Goal: Task Accomplishment & Management: Manage account settings

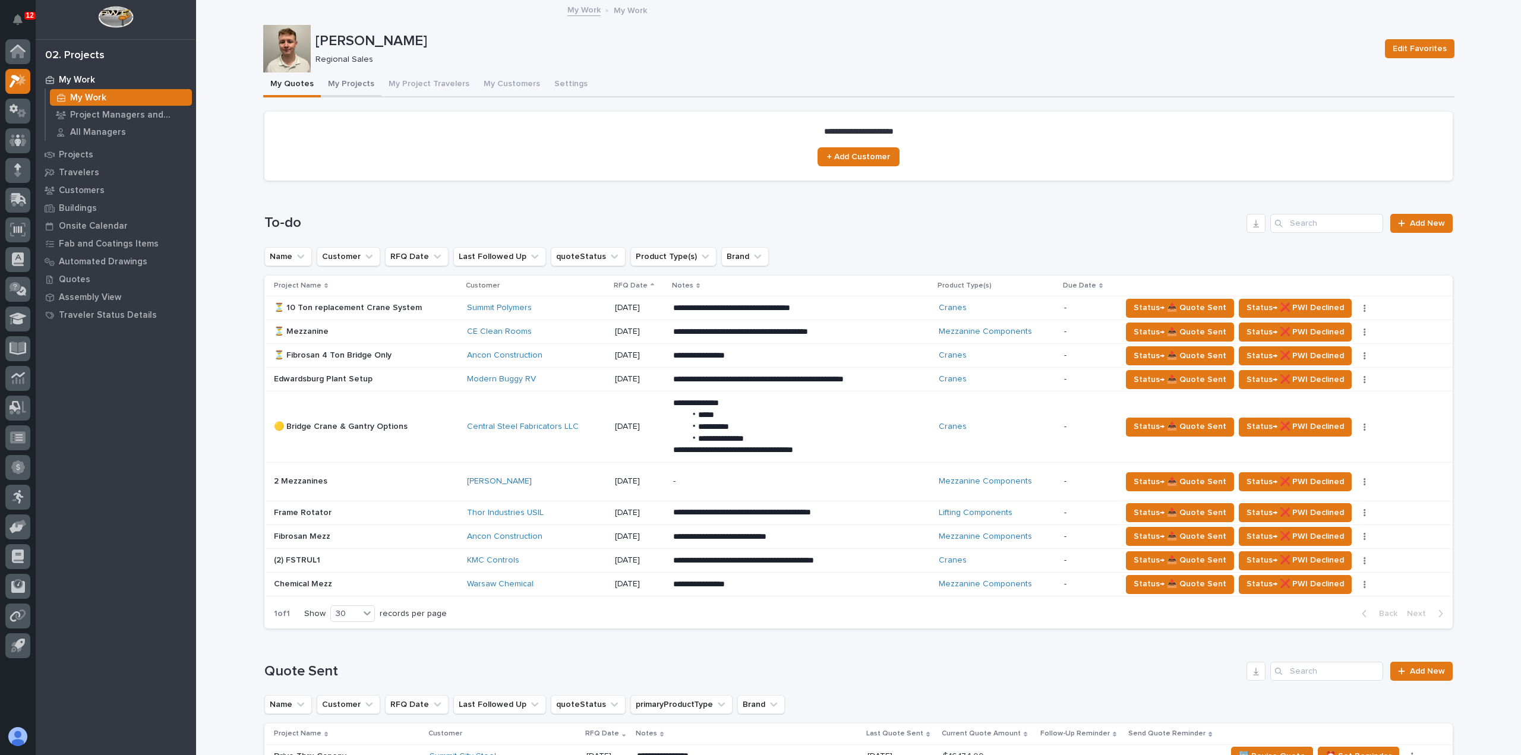
click at [341, 86] on button "My Projects" at bounding box center [351, 84] width 61 height 25
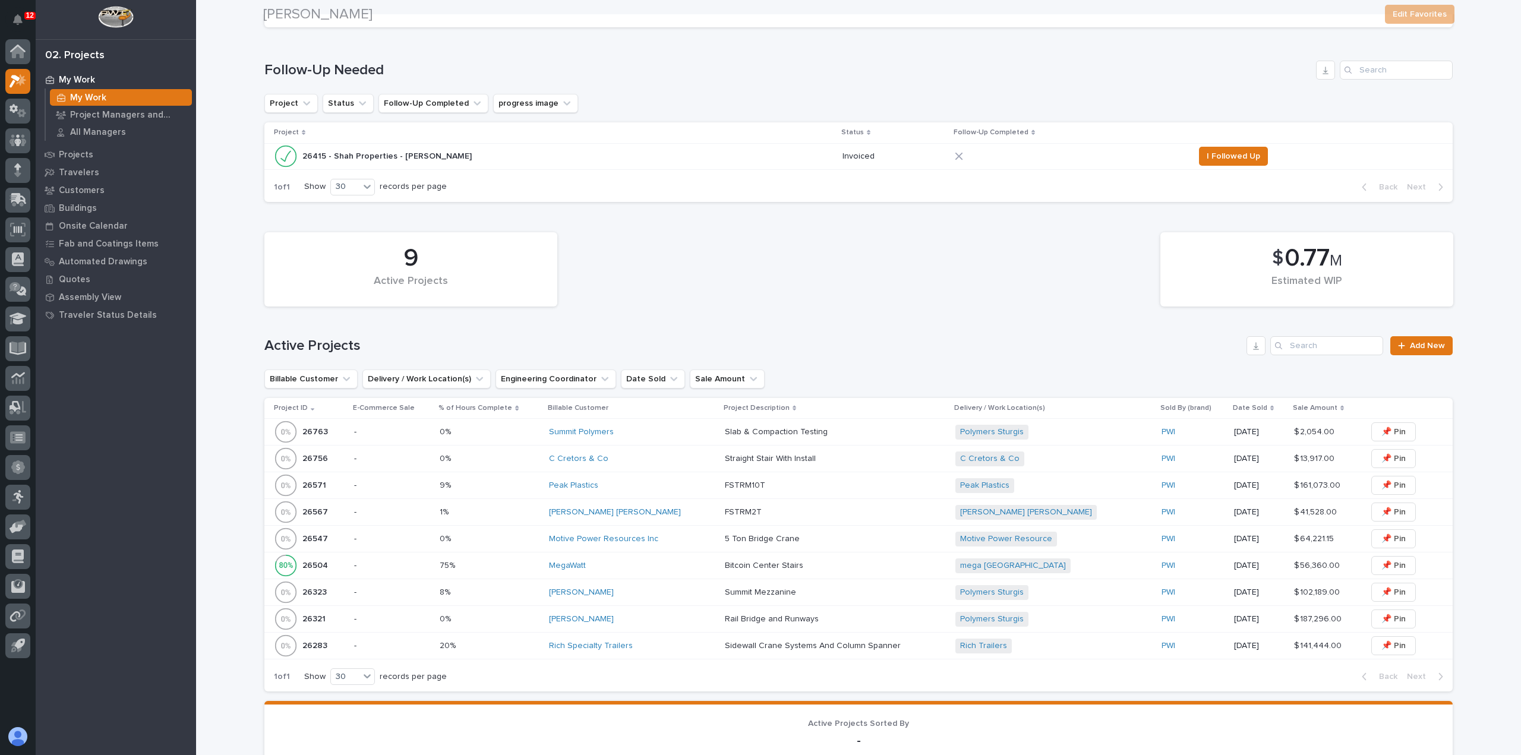
scroll to position [356, 0]
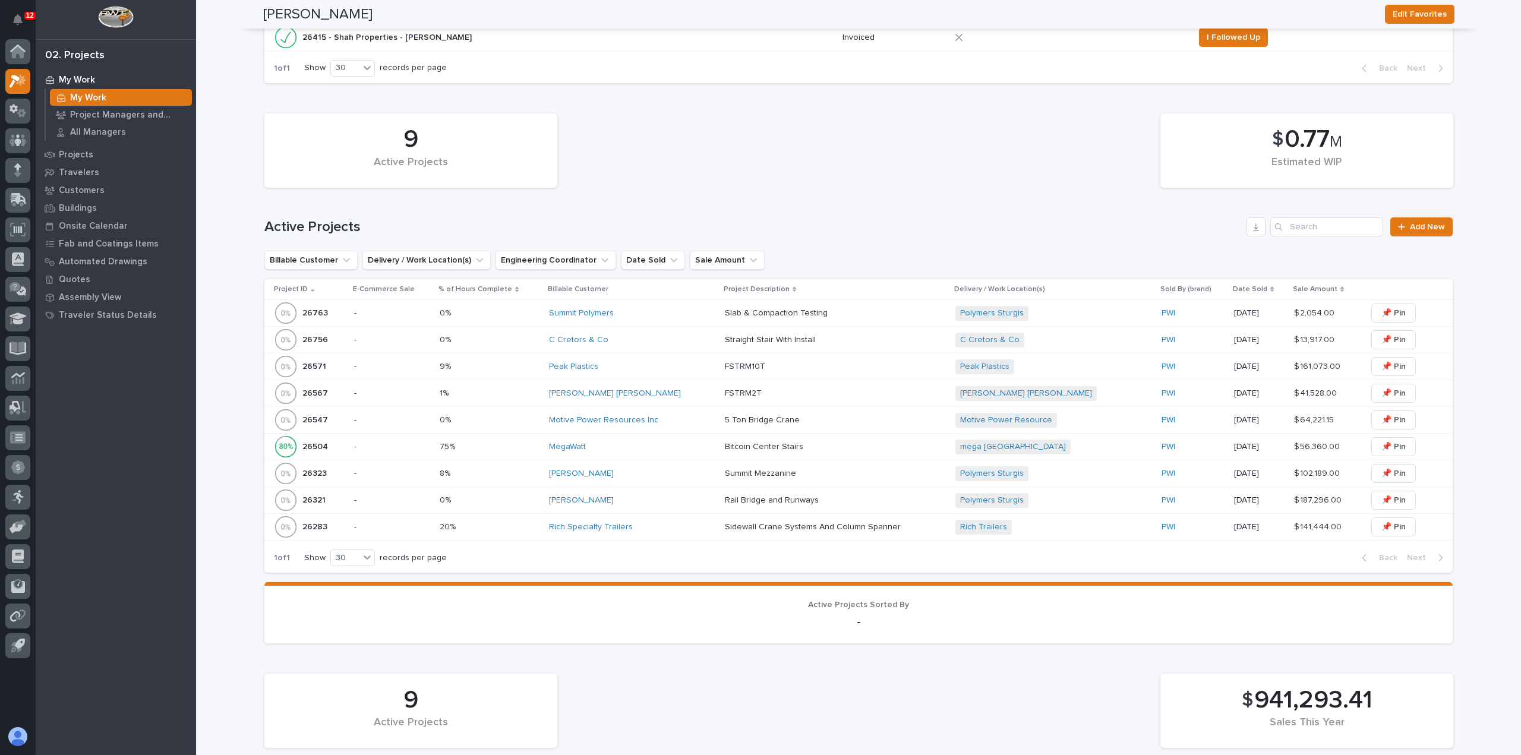
click at [533, 474] on p at bounding box center [489, 474] width 99 height 10
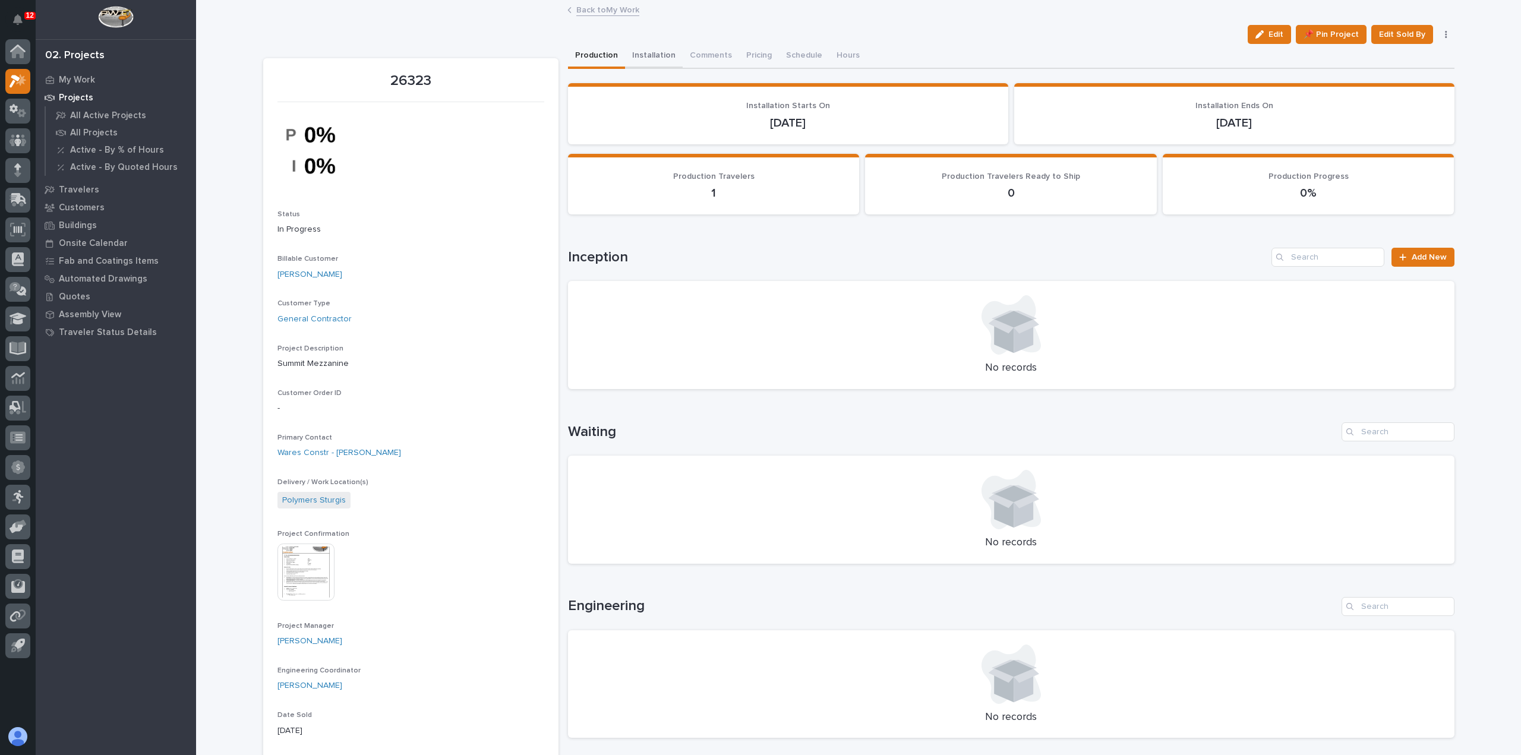
click at [655, 56] on button "Installation" at bounding box center [654, 56] width 58 height 25
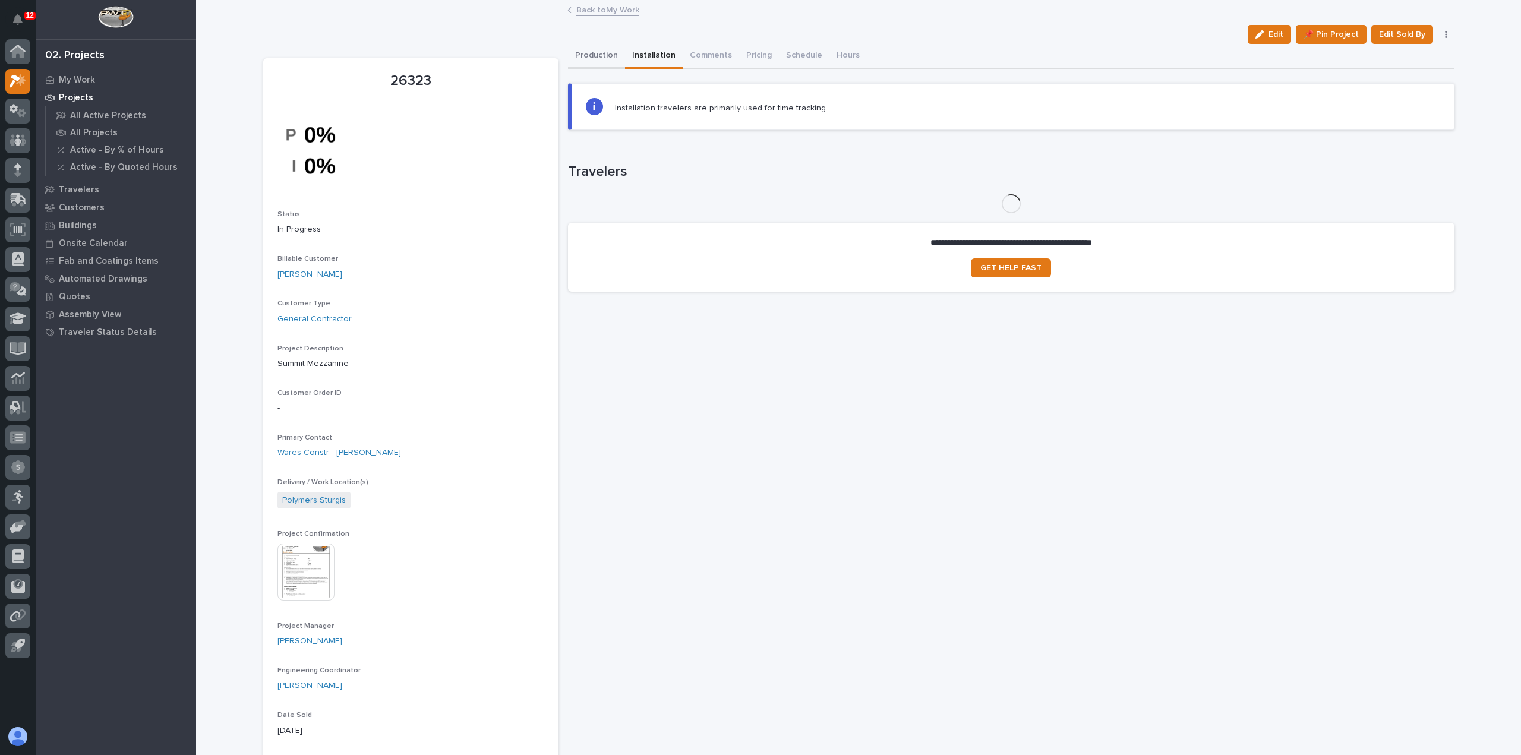
click at [604, 51] on button "Production" at bounding box center [596, 56] width 57 height 25
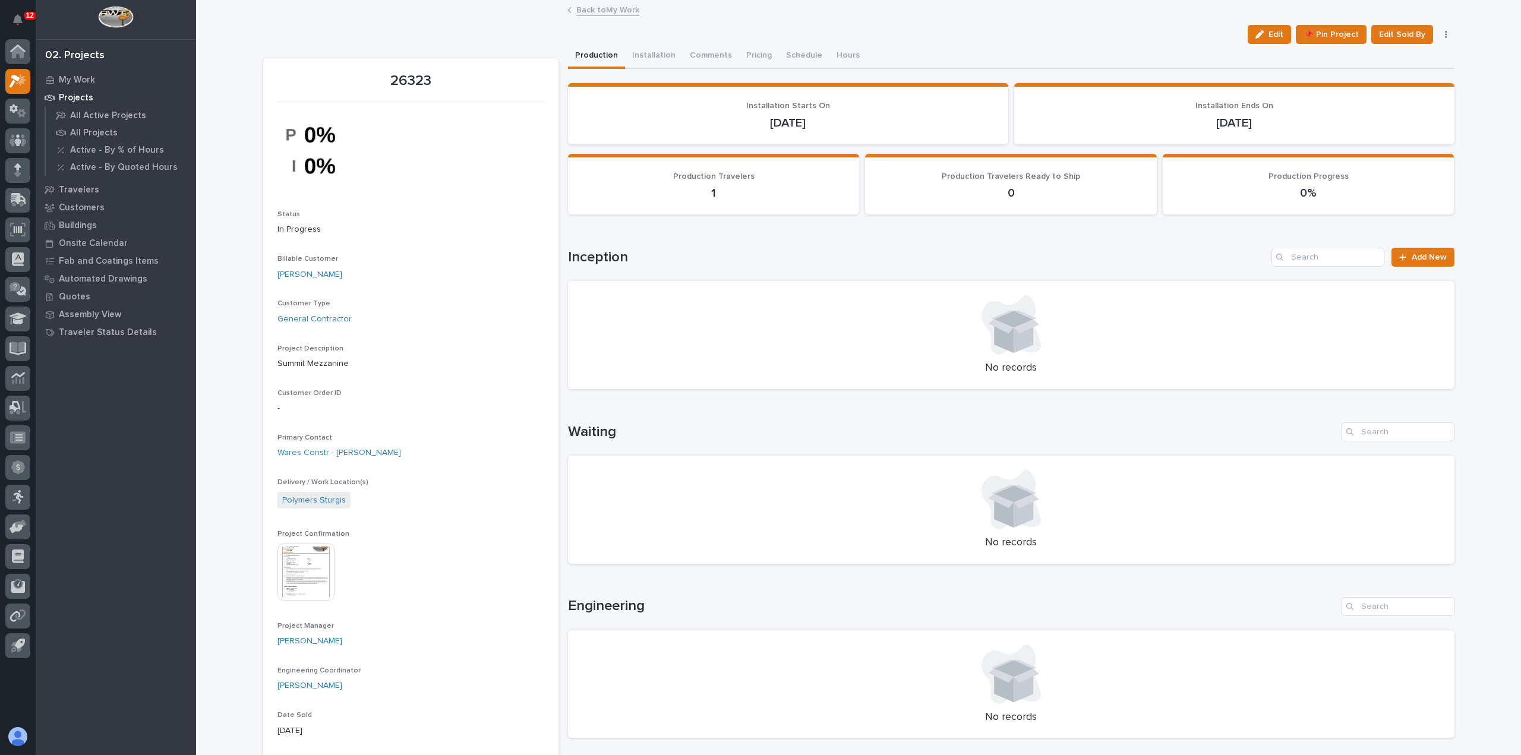
click at [578, 9] on link "Back to My Work" at bounding box center [607, 9] width 63 height 14
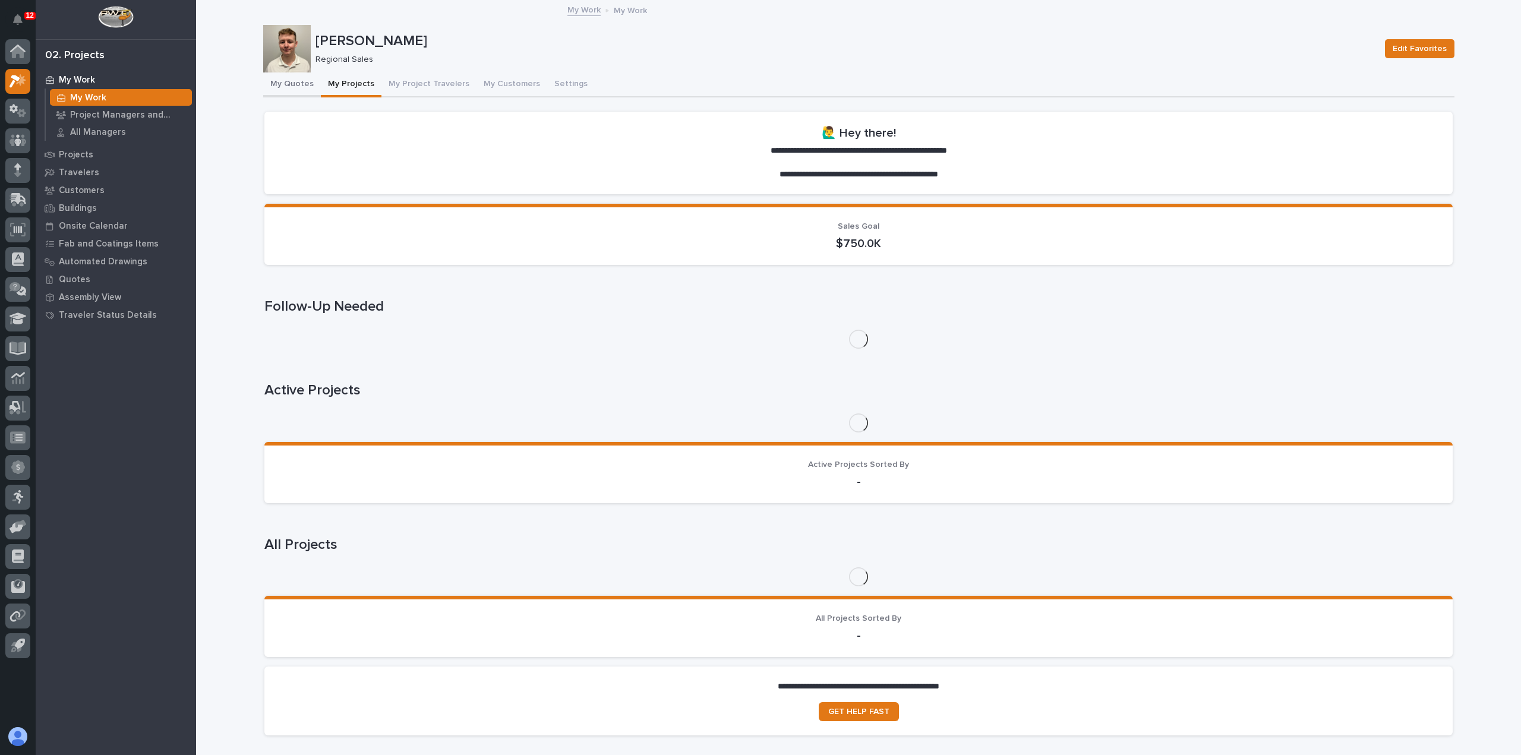
click at [276, 81] on button "My Quotes" at bounding box center [292, 84] width 58 height 25
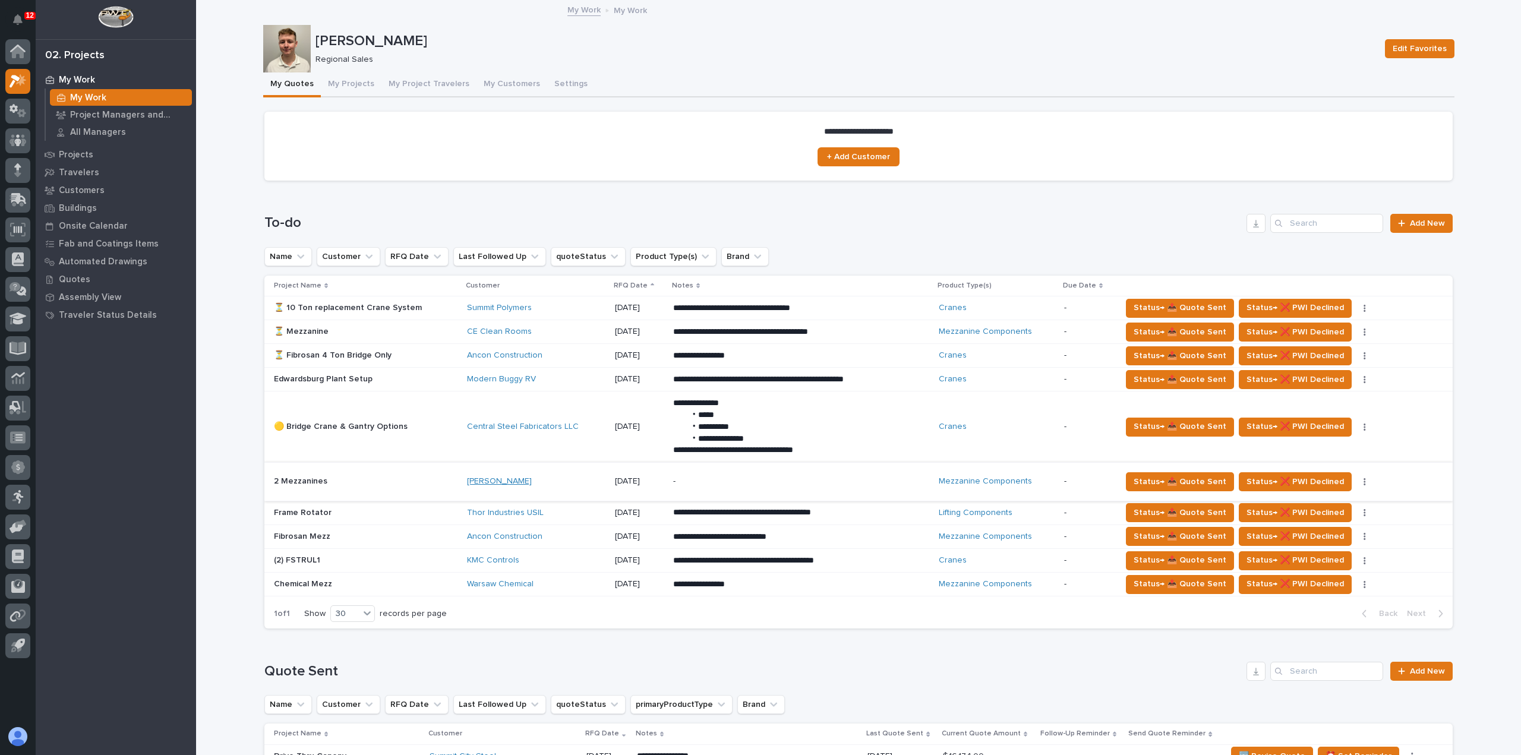
click at [491, 478] on link "[PERSON_NAME]" at bounding box center [499, 482] width 65 height 10
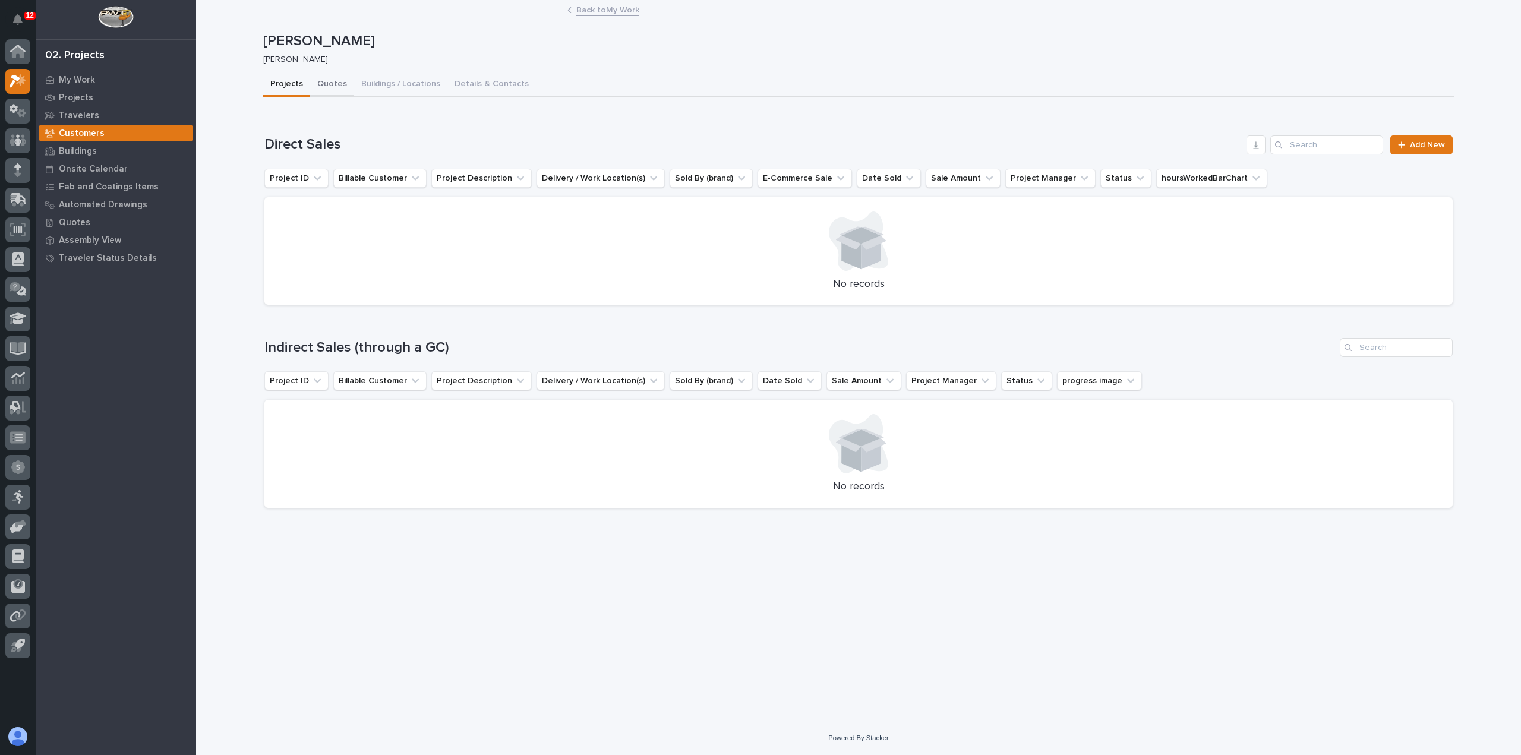
click at [324, 83] on button "Quotes" at bounding box center [332, 84] width 44 height 25
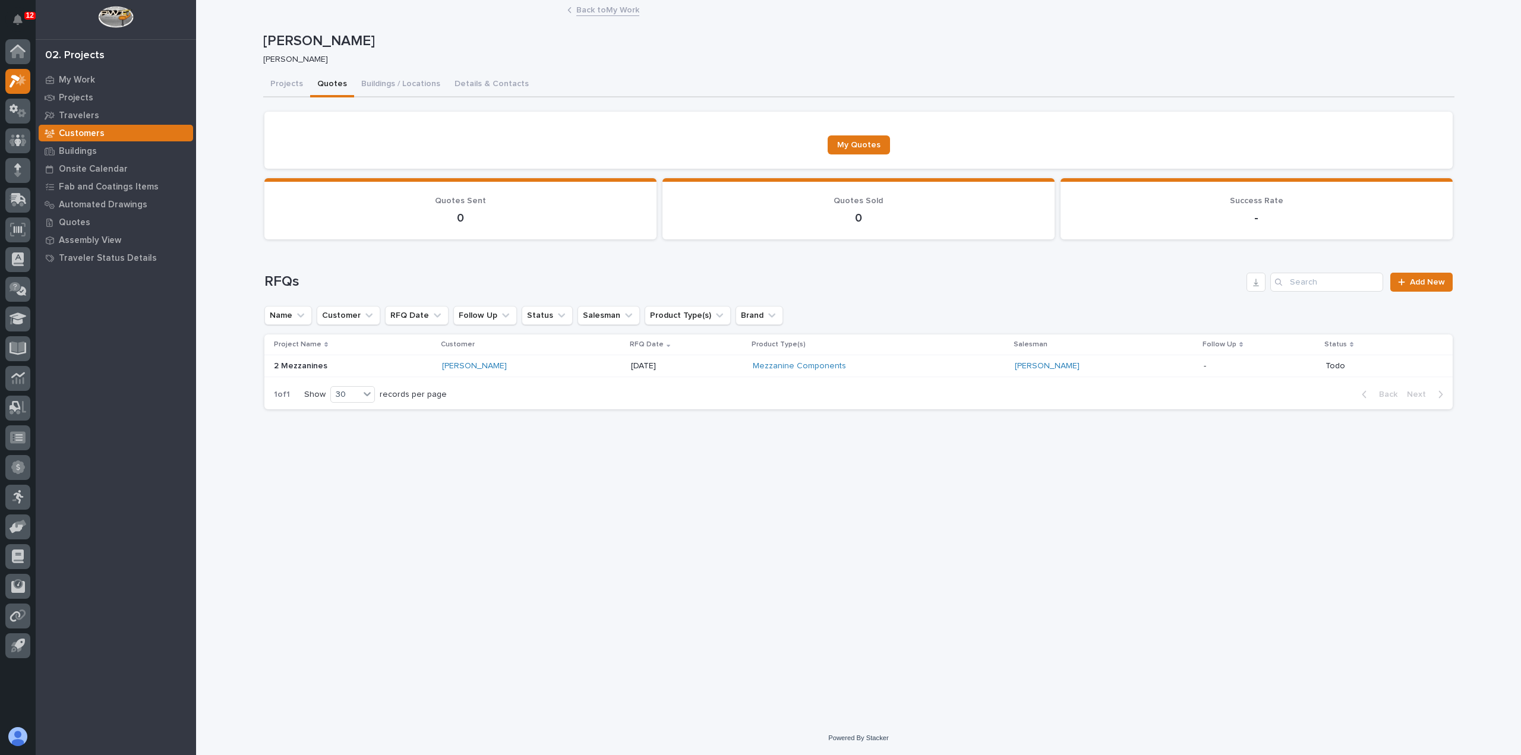
click at [854, 370] on div "Mezzanine Components" at bounding box center [857, 366] width 208 height 10
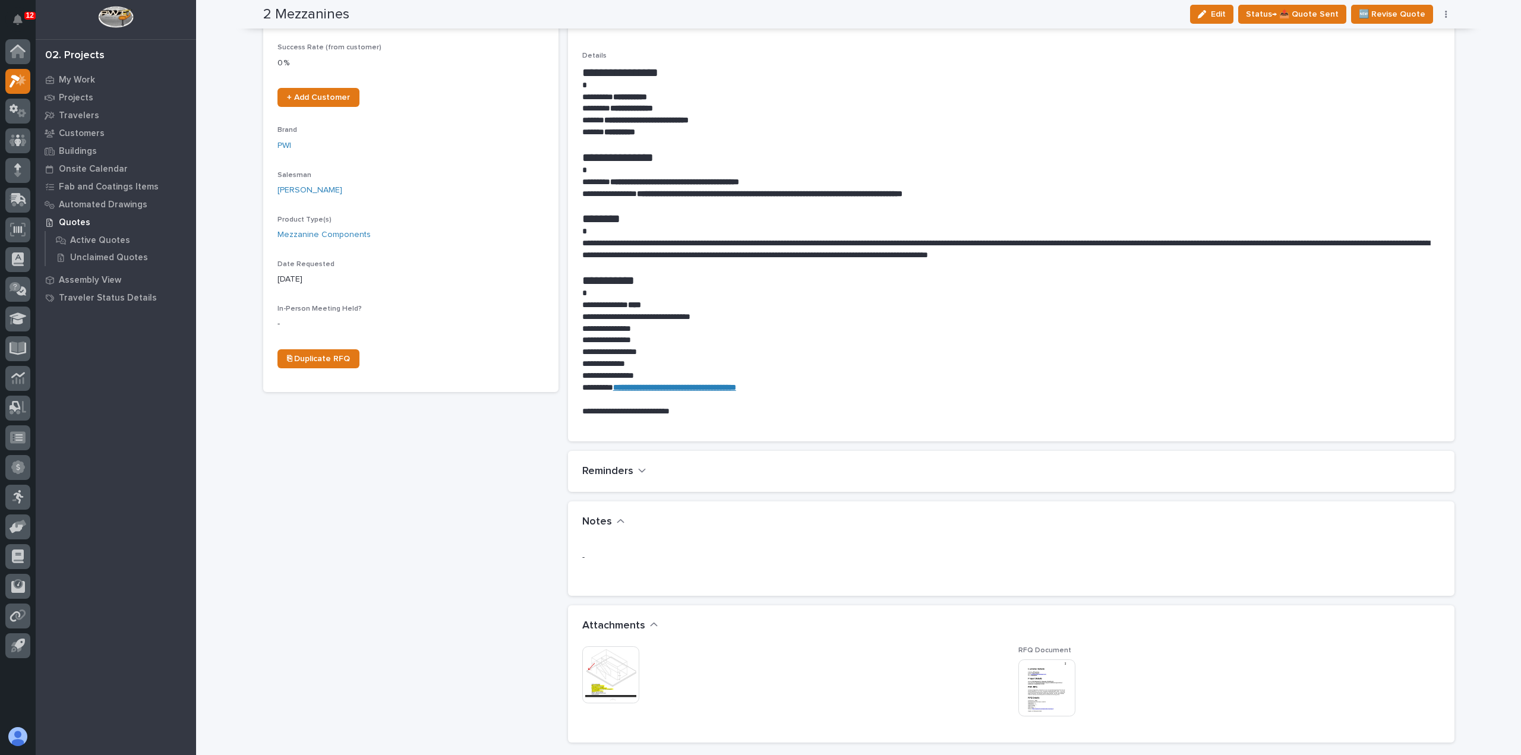
scroll to position [119, 0]
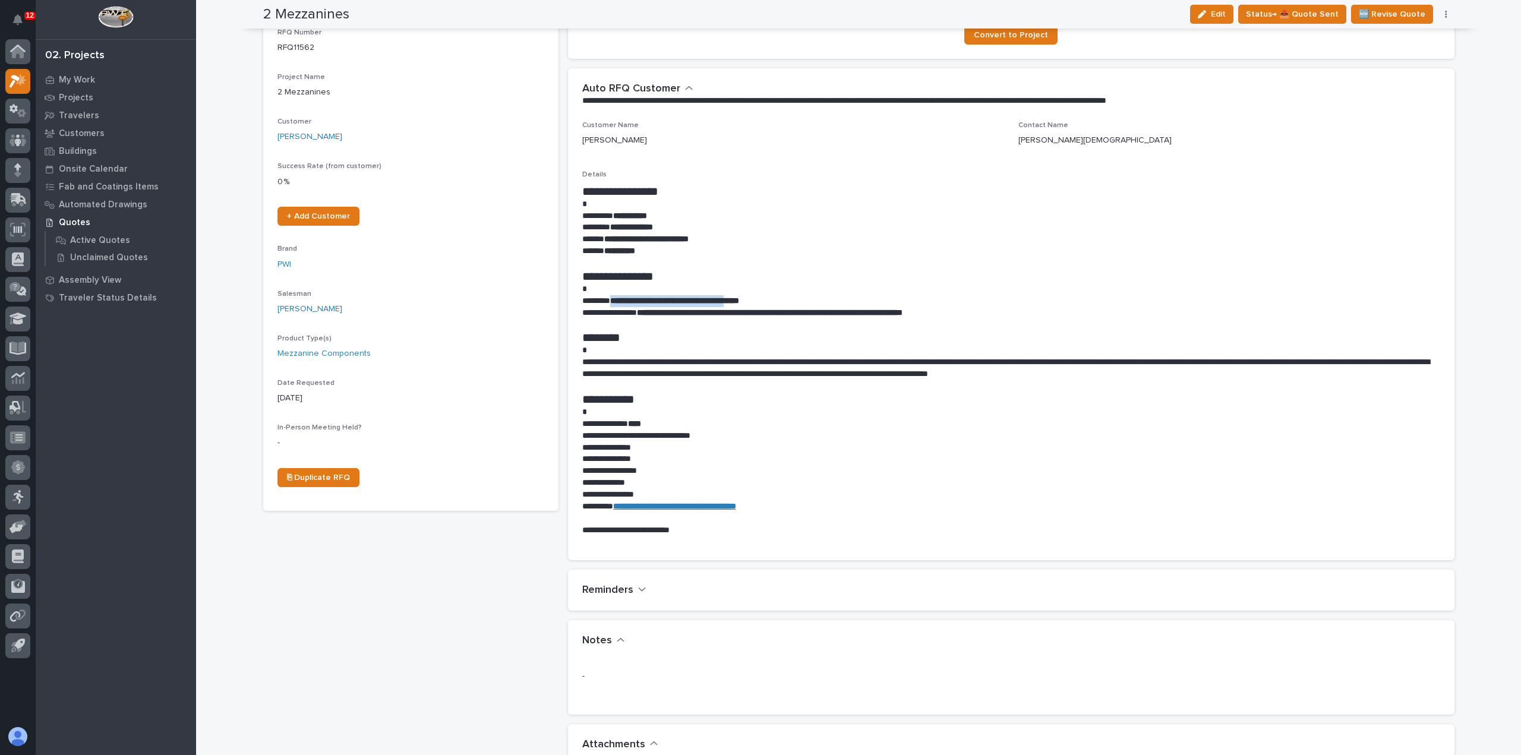
drag, startPoint x: 768, startPoint y: 301, endPoint x: 611, endPoint y: 299, distance: 156.9
click at [611, 299] on p "**********" at bounding box center [1011, 301] width 858 height 12
copy strong "**********"
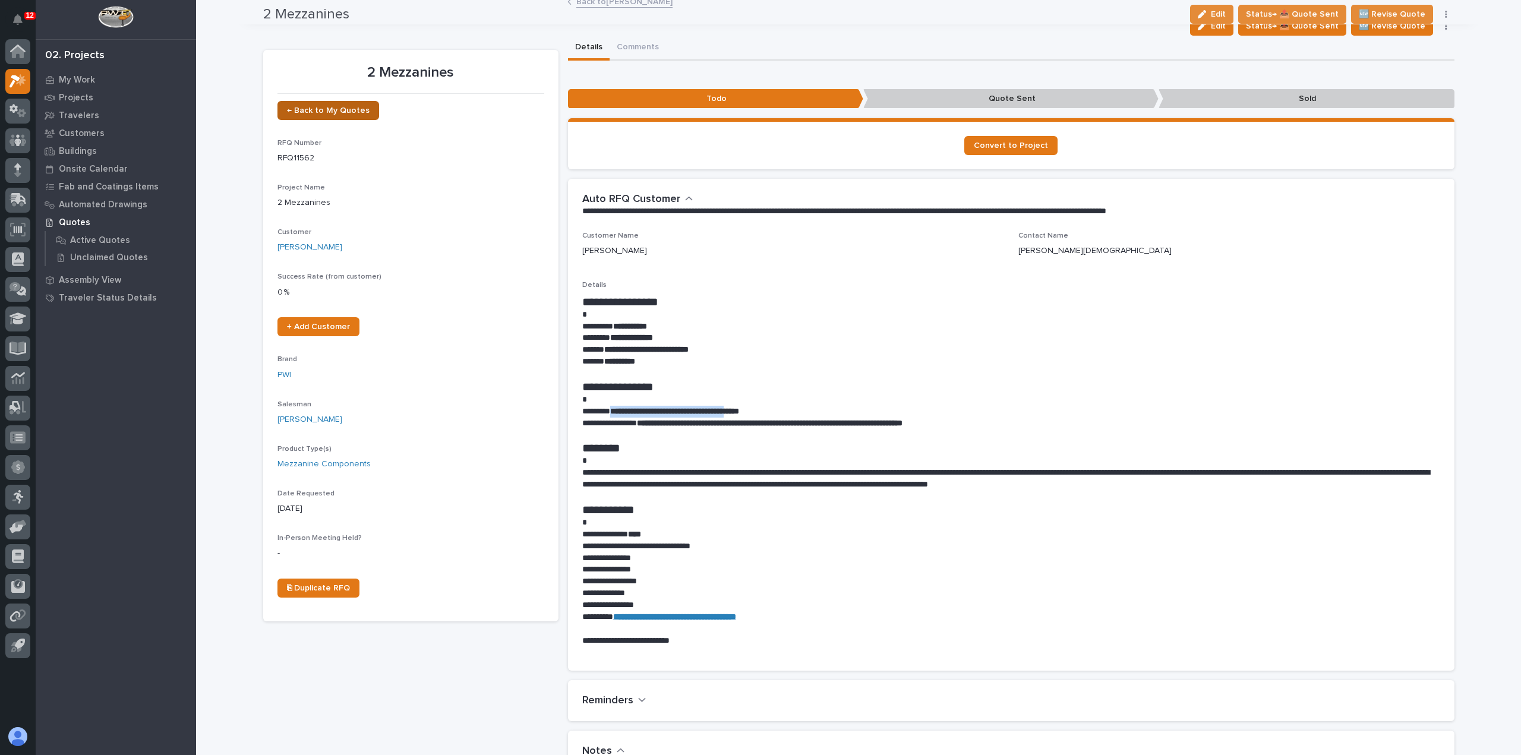
scroll to position [0, 0]
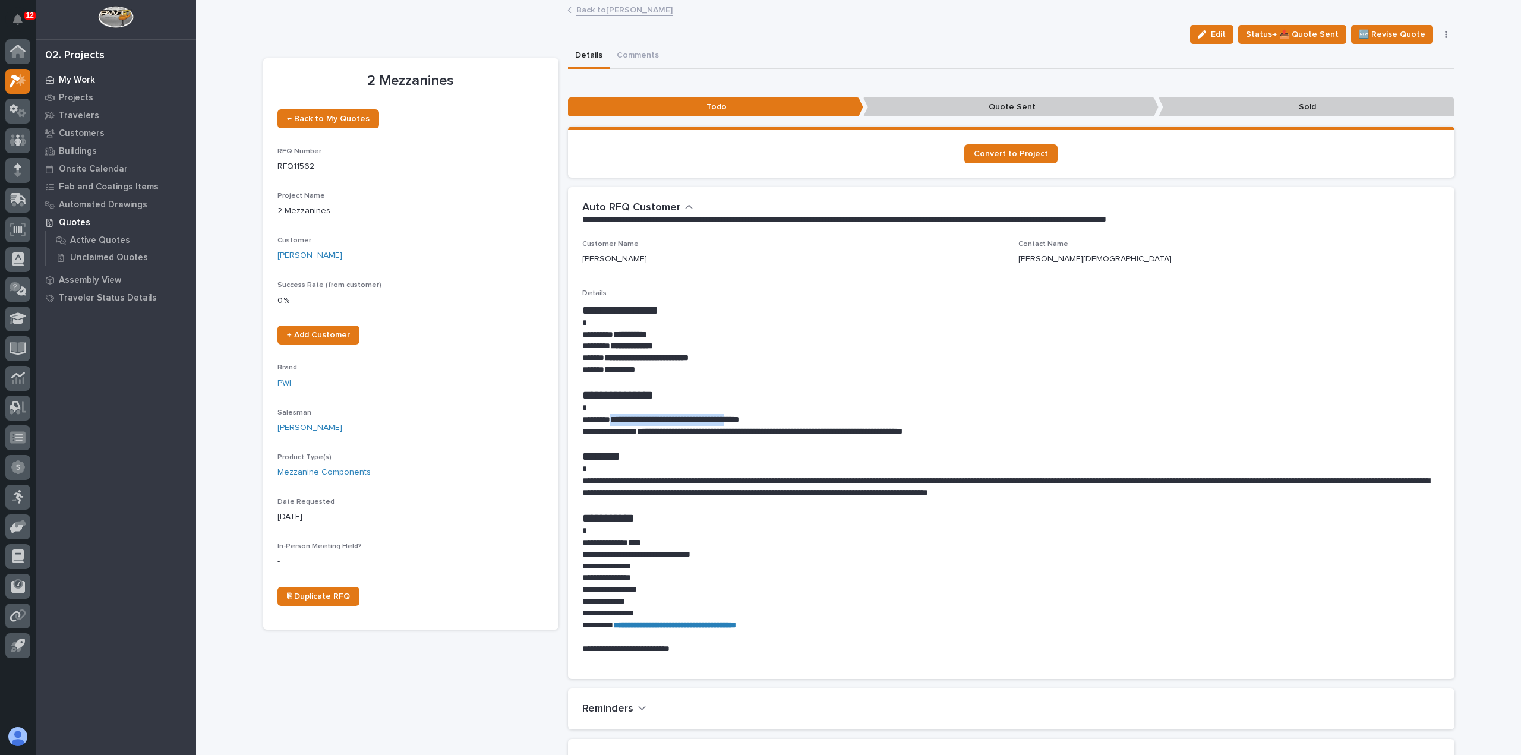
click at [77, 83] on p "My Work" at bounding box center [77, 80] width 36 height 11
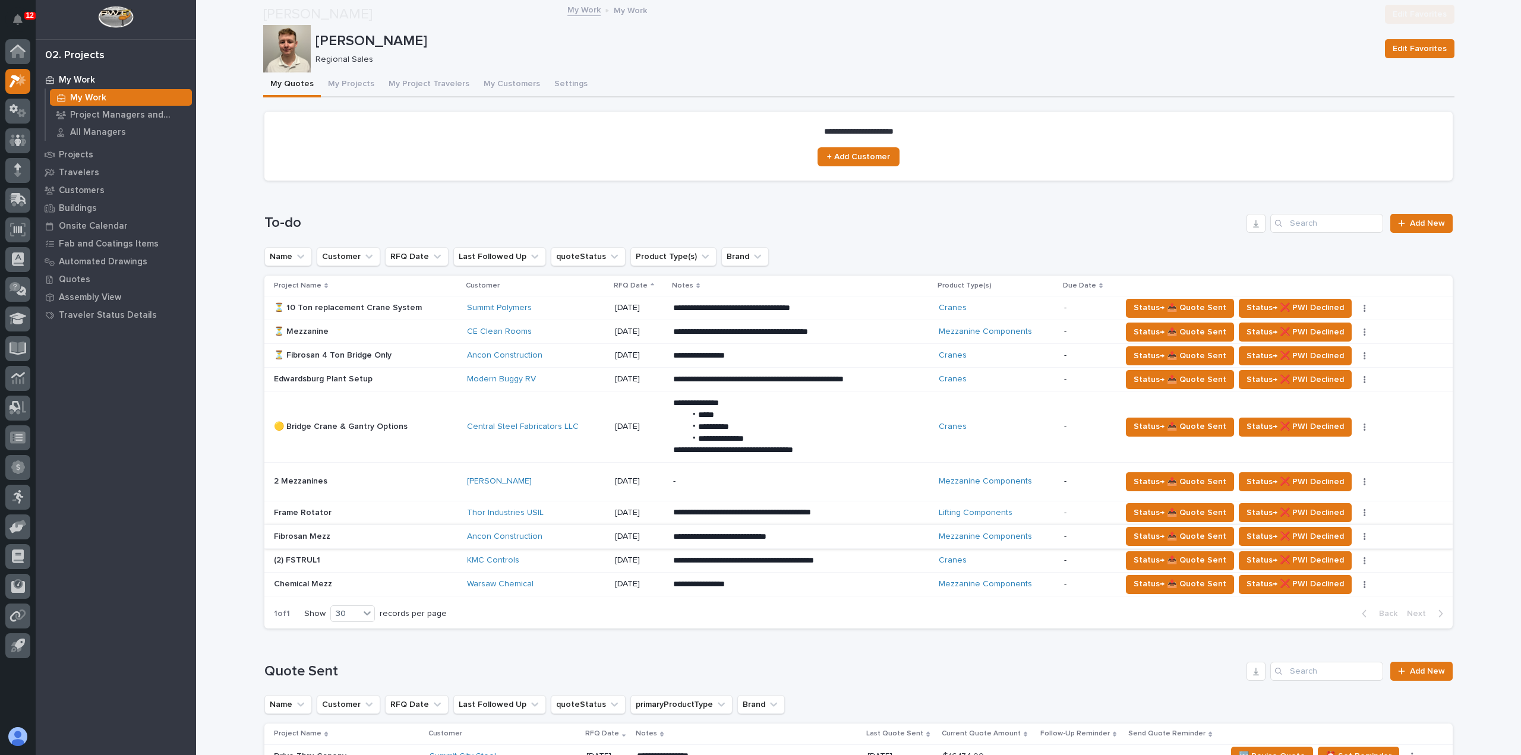
scroll to position [119, 0]
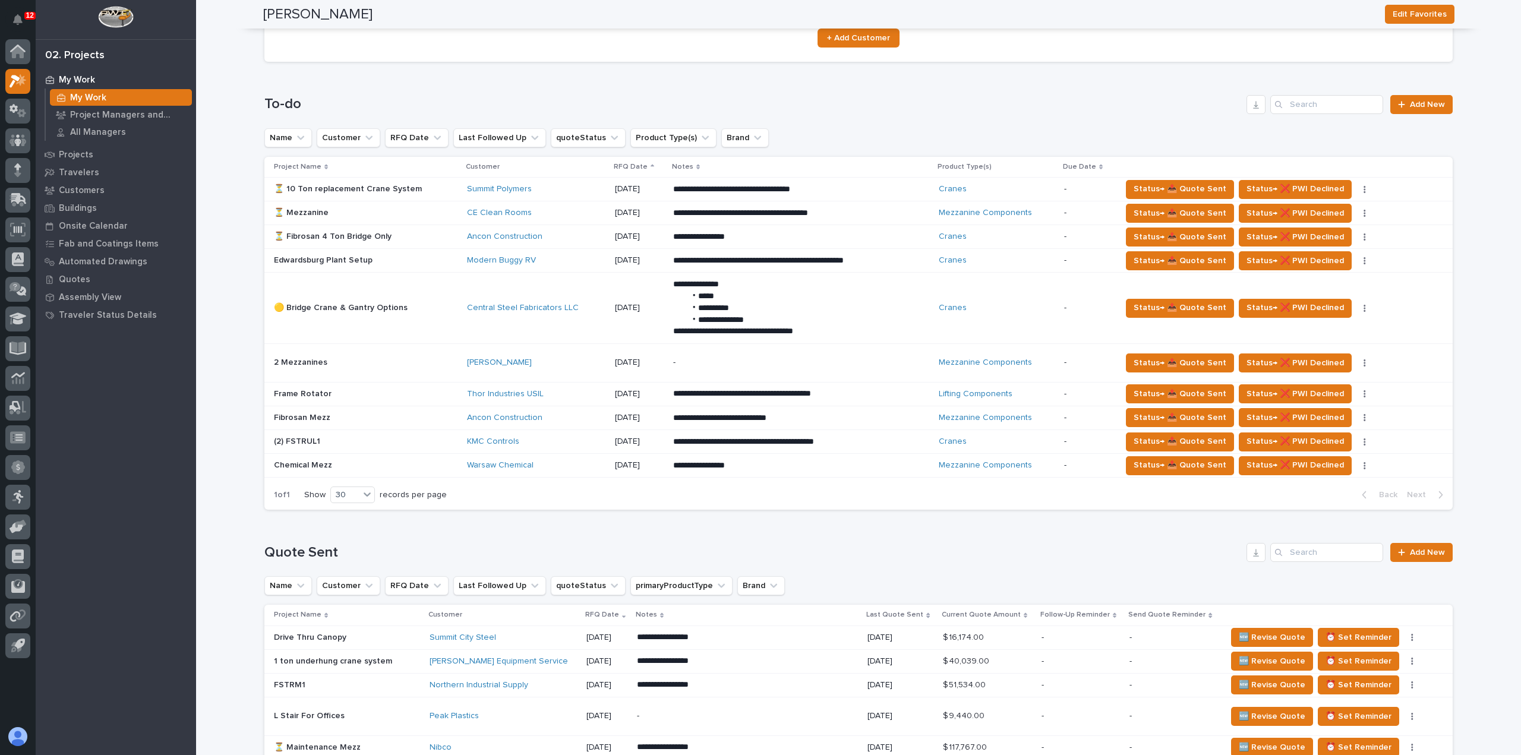
click at [771, 371] on div "-" at bounding box center [777, 362] width 208 height 27
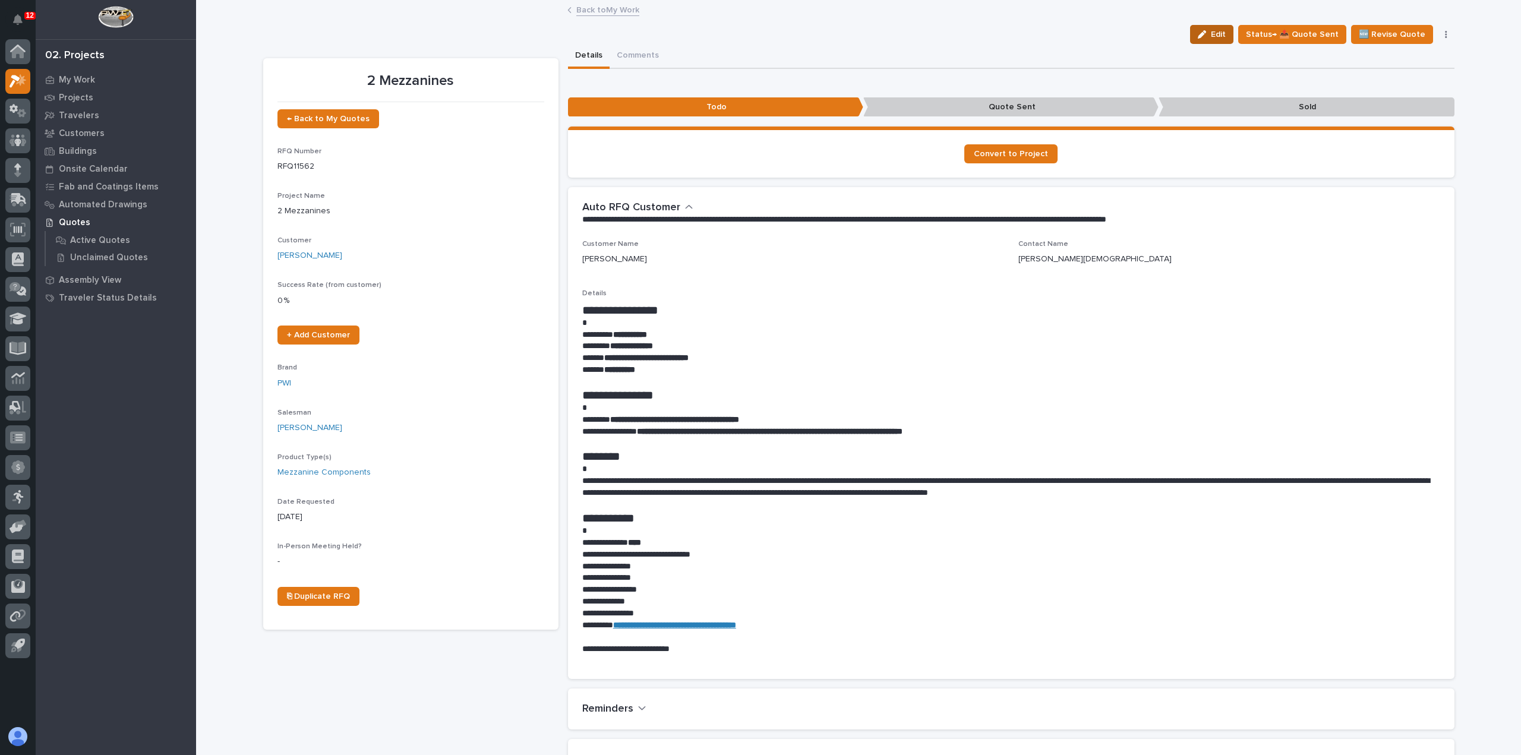
click at [1206, 33] on icon "button" at bounding box center [1202, 34] width 8 height 8
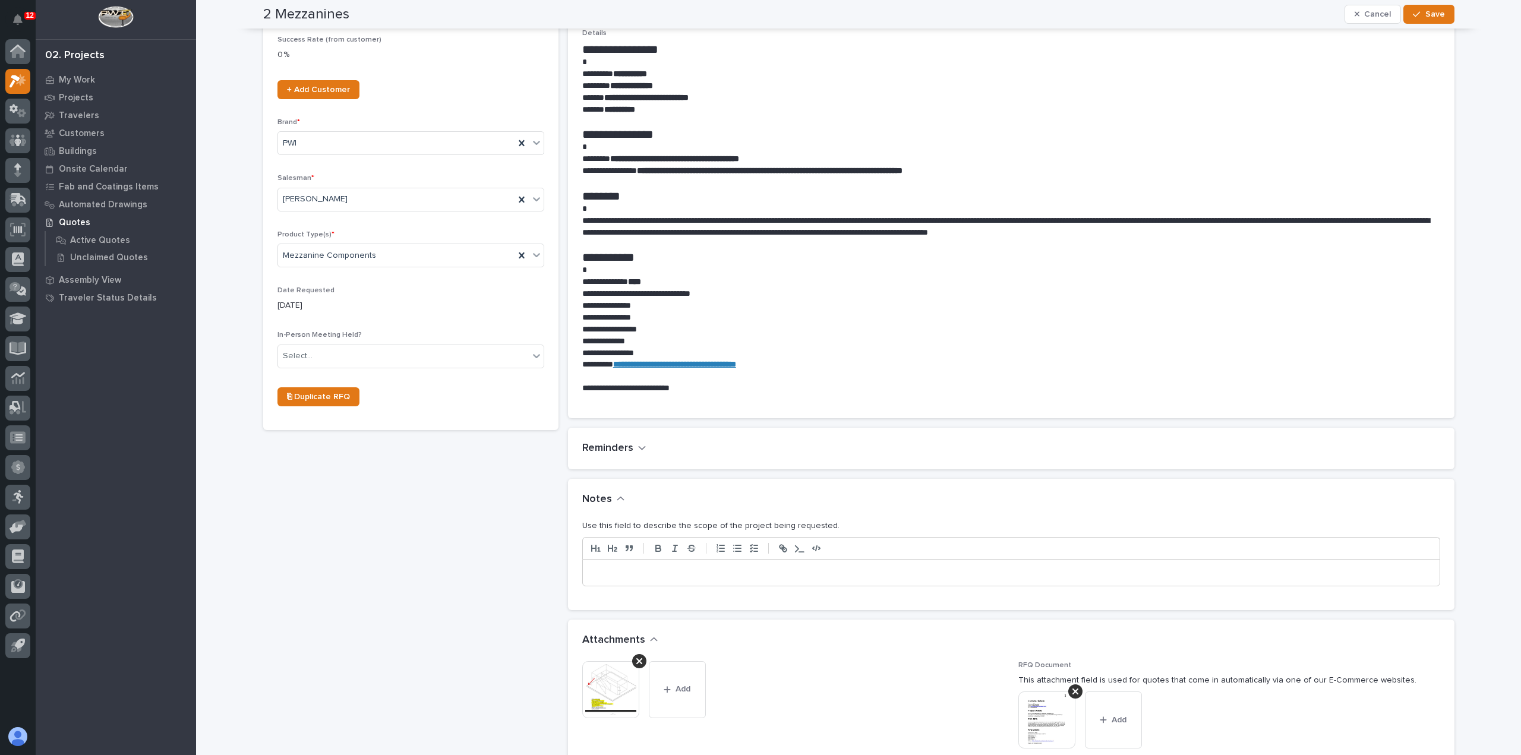
scroll to position [297, 0]
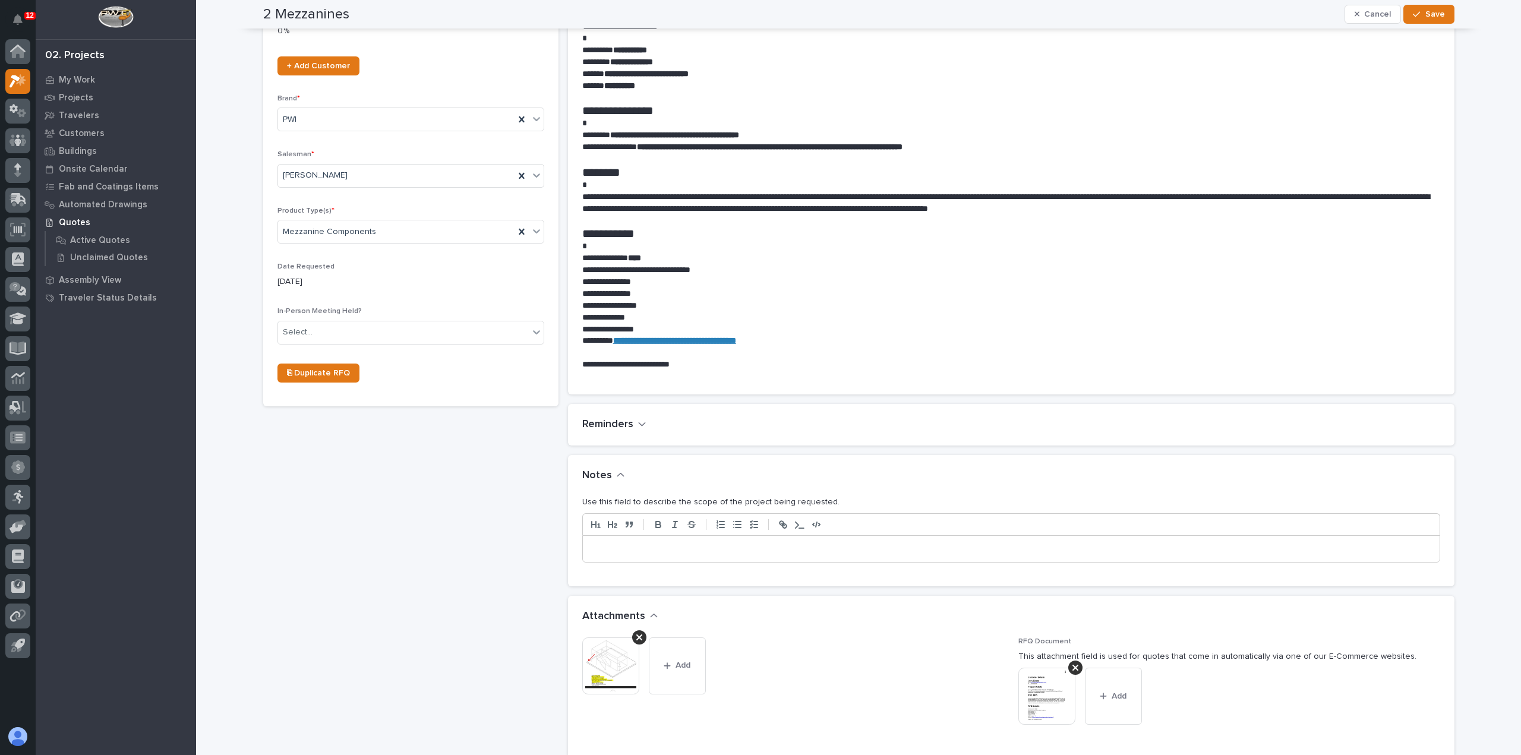
click at [697, 547] on p at bounding box center [1011, 549] width 839 height 12
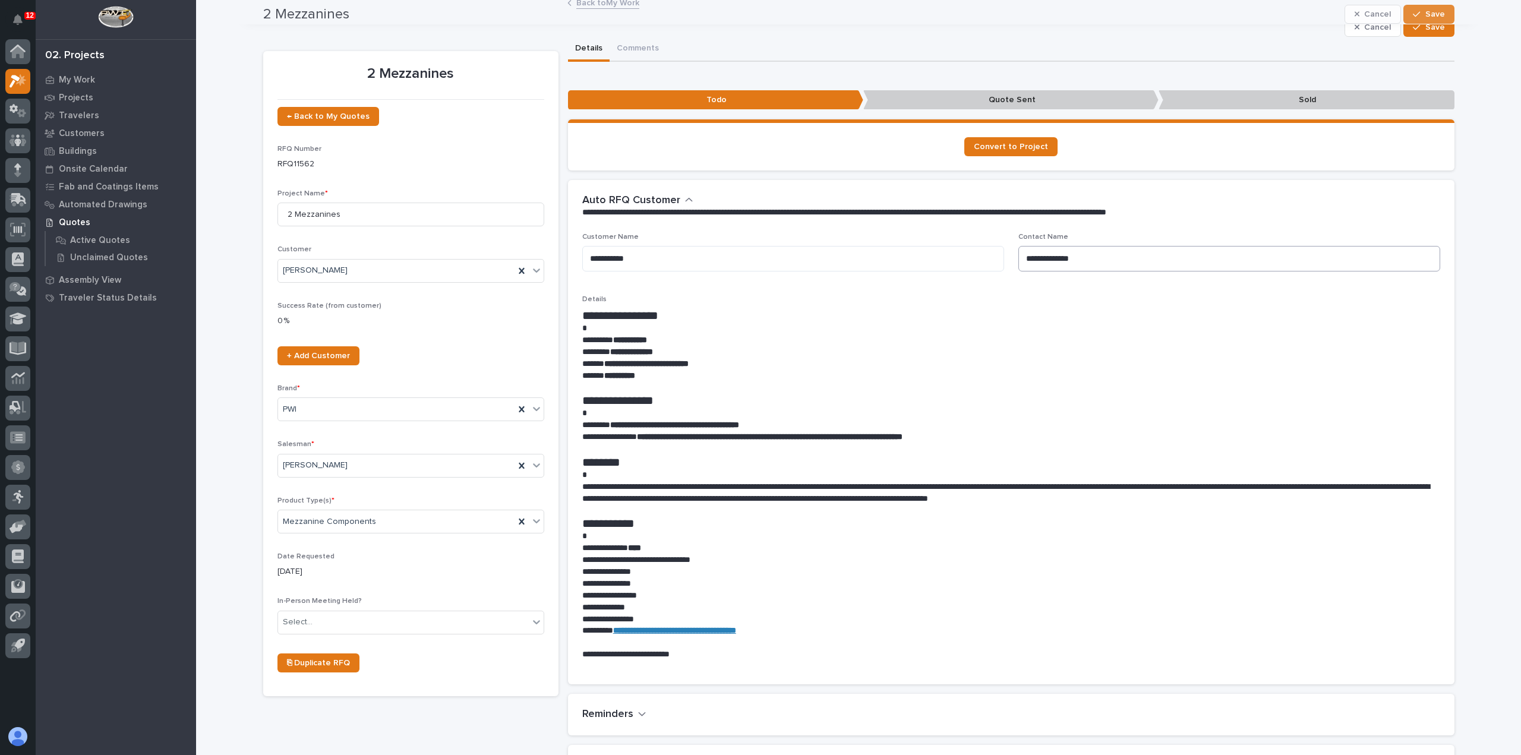
scroll to position [0, 0]
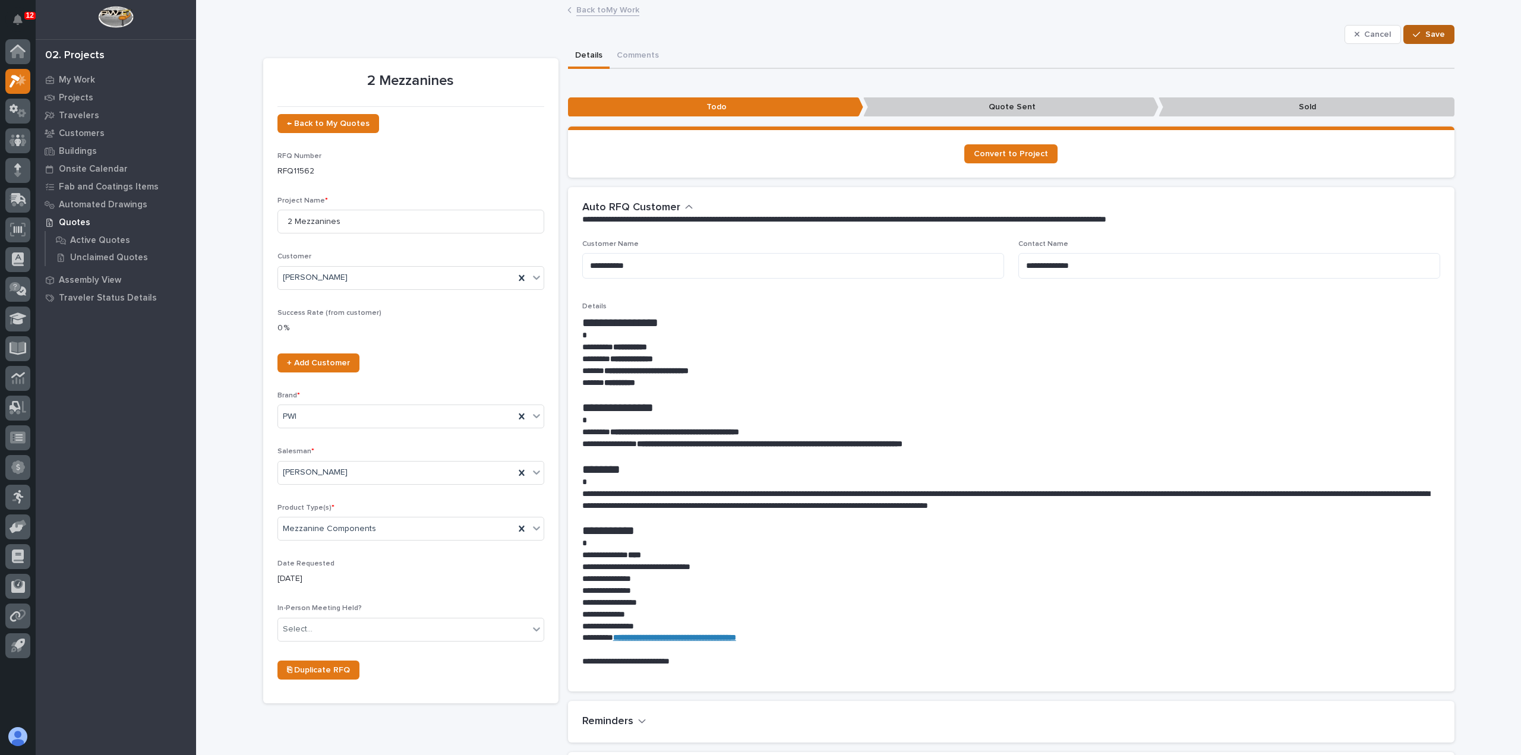
click at [1418, 27] on button "Save" at bounding box center [1428, 34] width 51 height 19
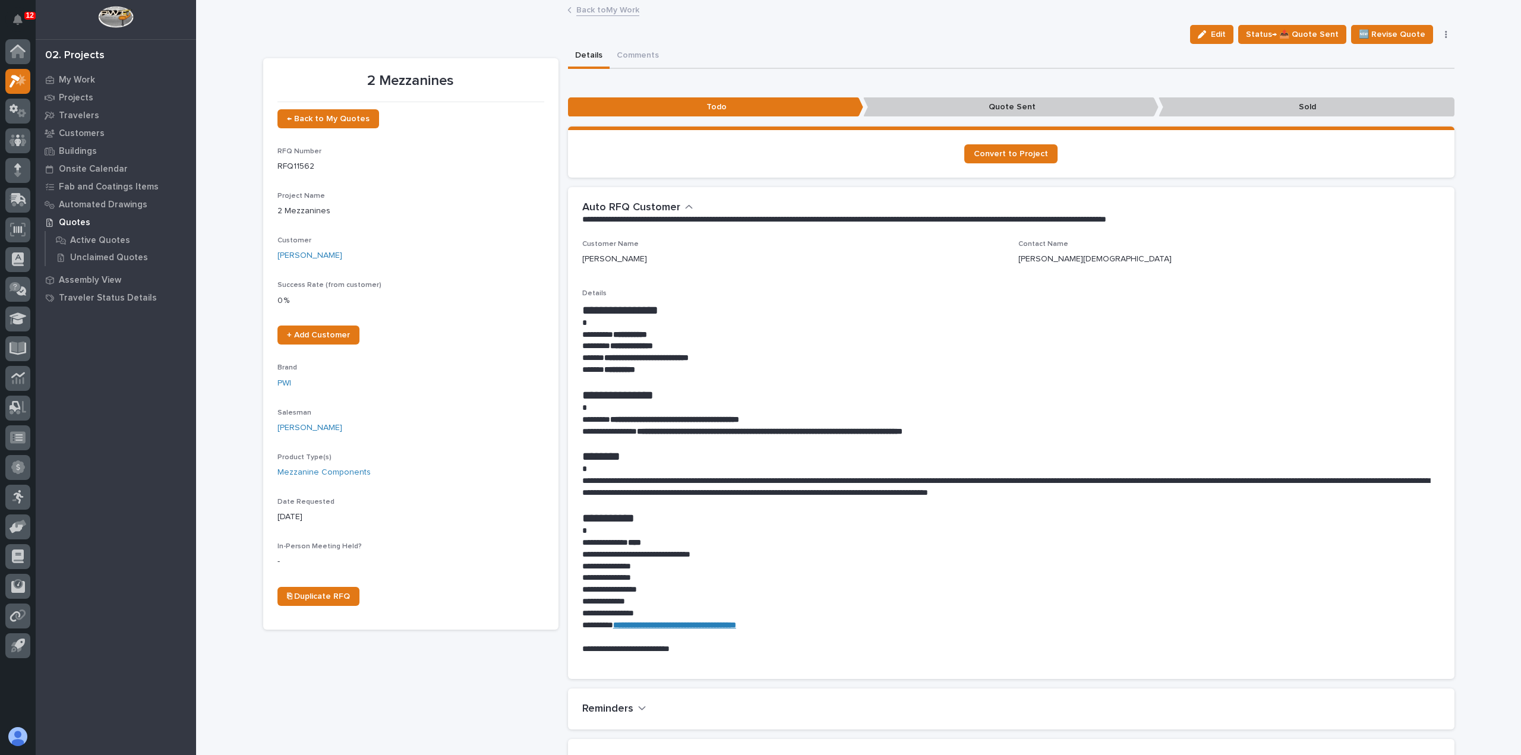
click at [619, 6] on link "Back to My Work" at bounding box center [607, 9] width 63 height 14
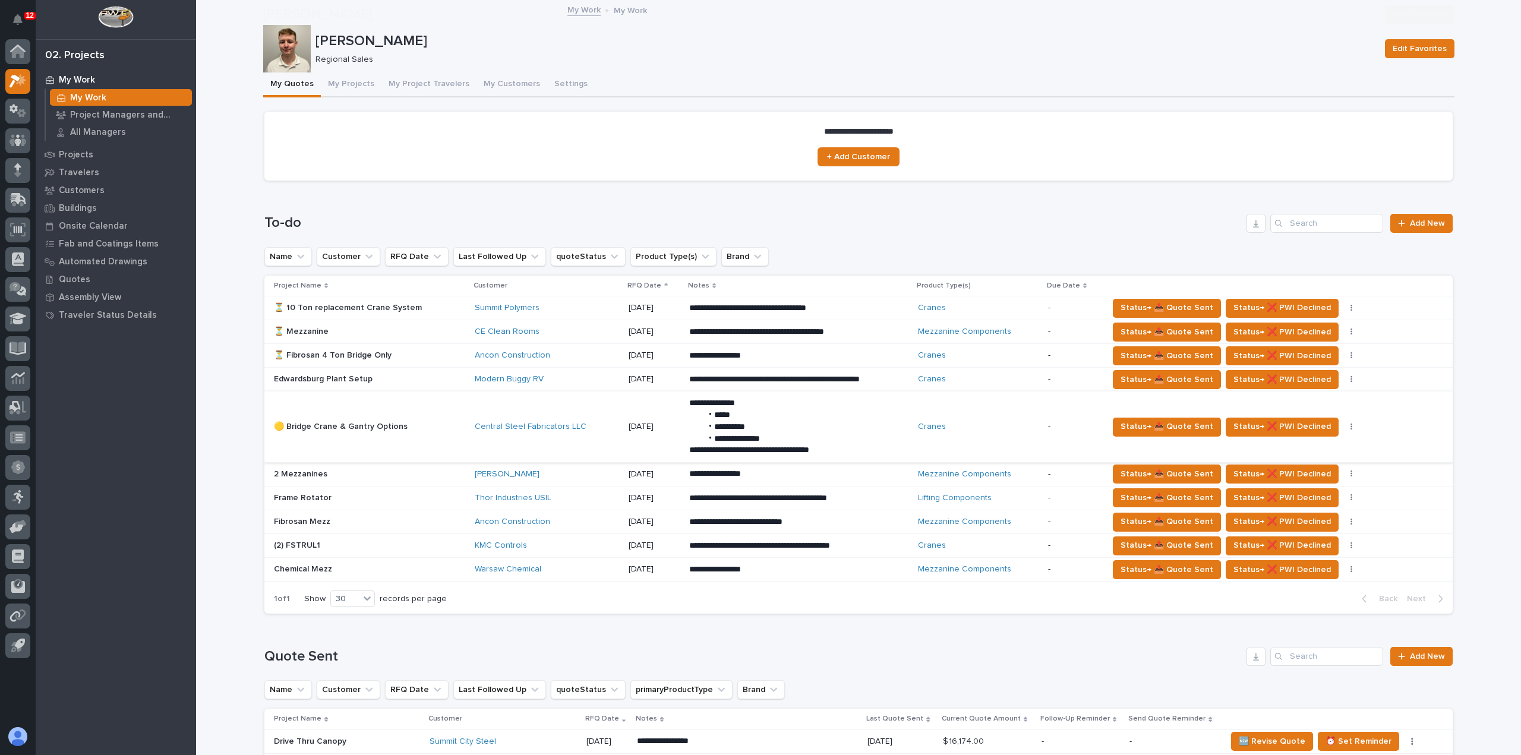
scroll to position [119, 0]
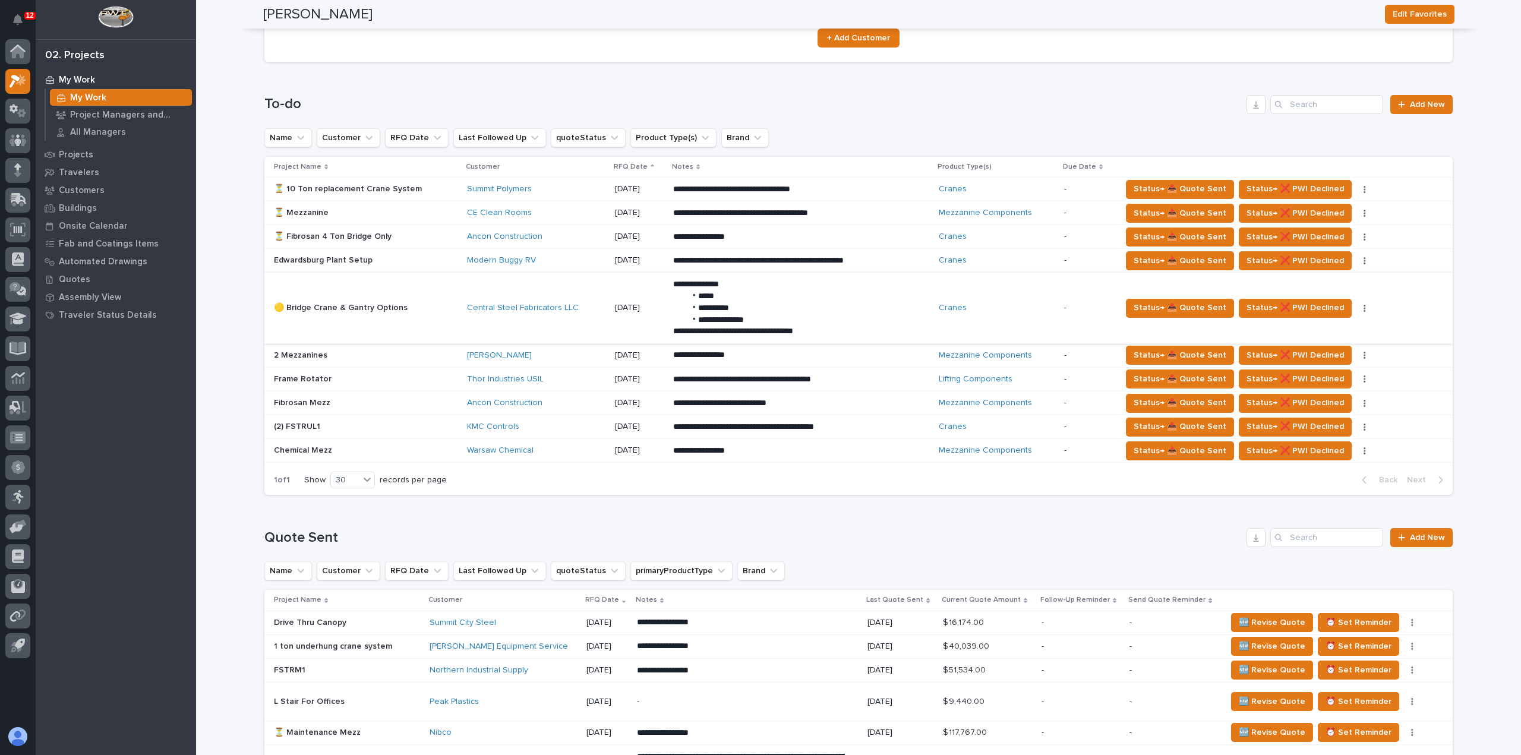
click at [744, 195] on p "**********" at bounding box center [777, 190] width 208 height 12
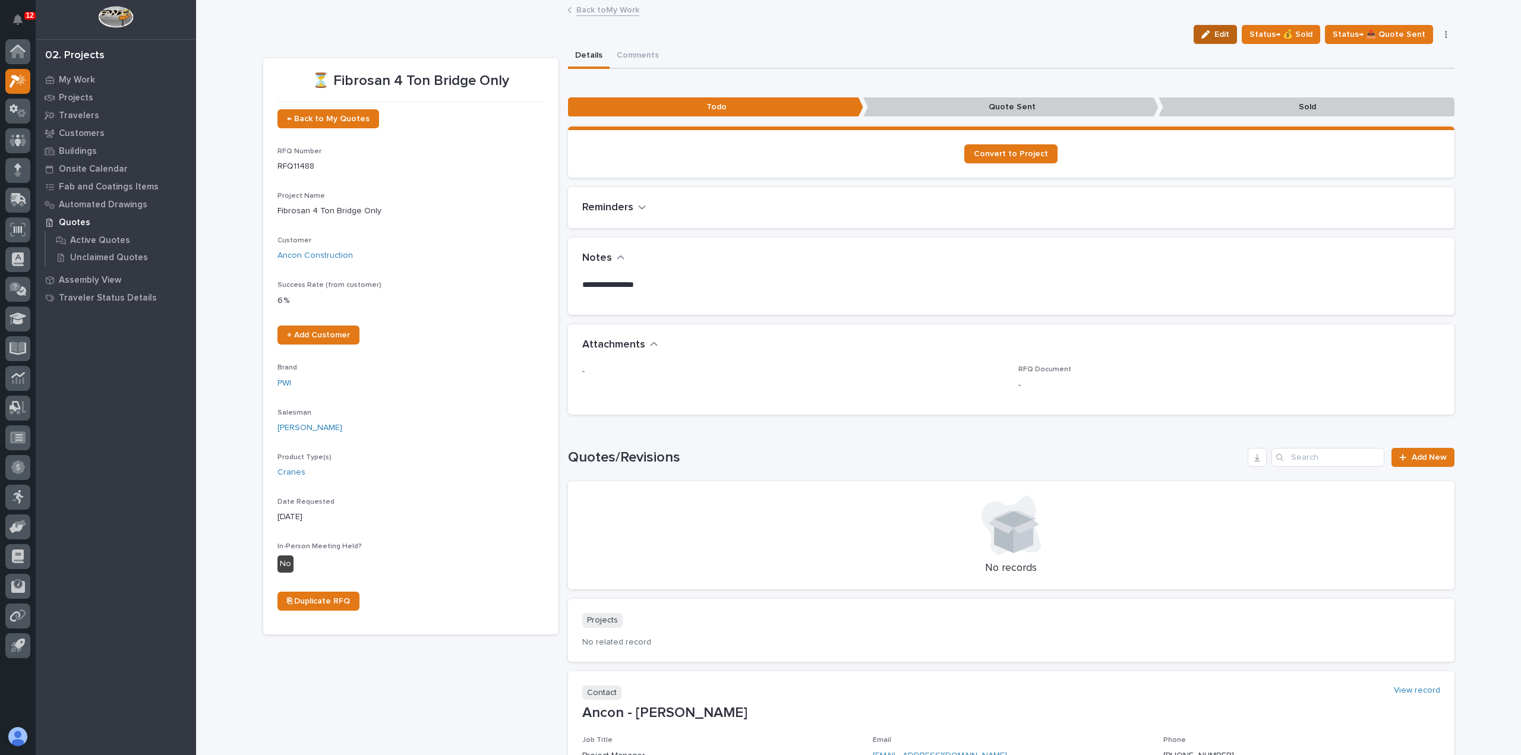
click at [1229, 36] on span "Edit" at bounding box center [1221, 34] width 15 height 11
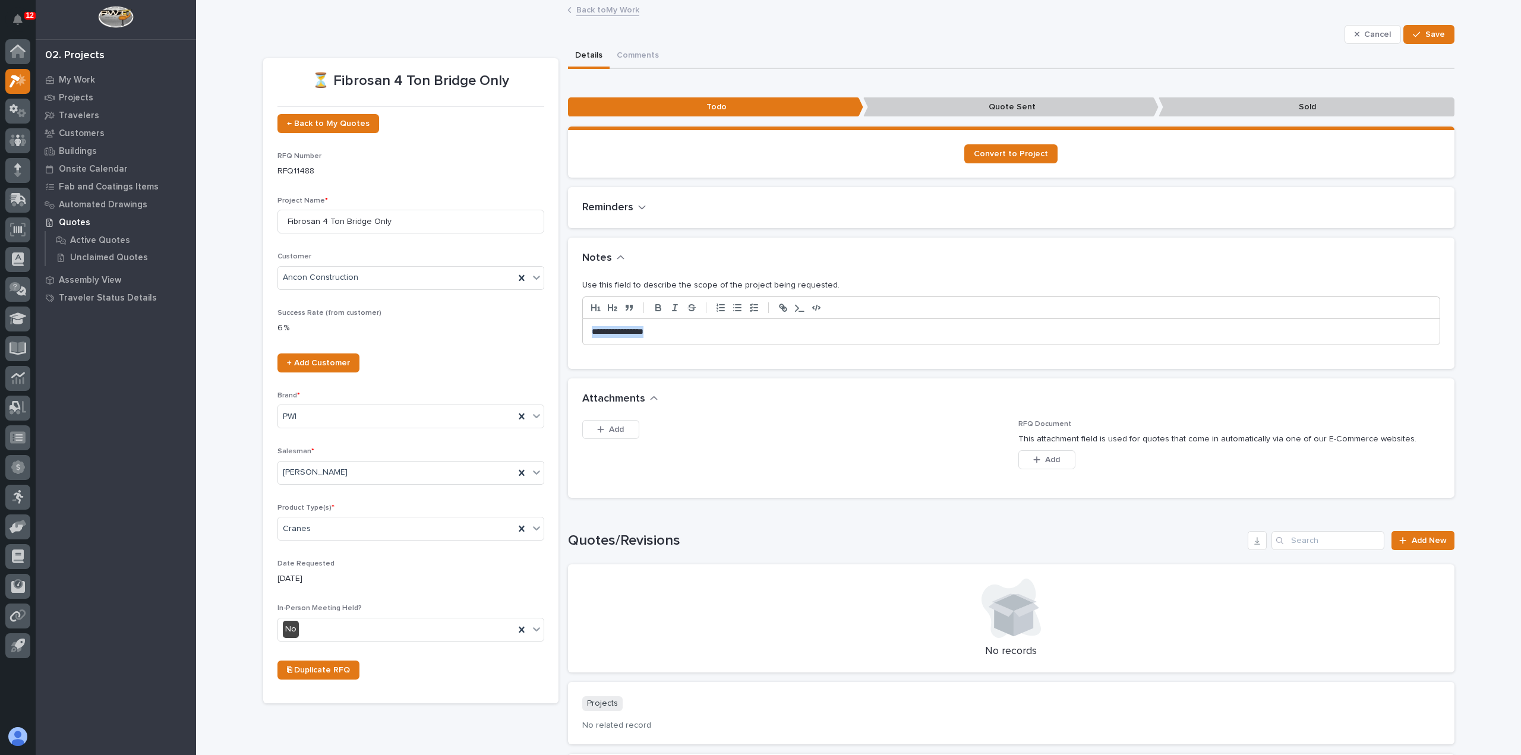
drag, startPoint x: 658, startPoint y: 335, endPoint x: 555, endPoint y: 331, distance: 103.4
click at [555, 331] on div "⏳ Fibrosan 4 Ton Bridge Only ← Back to My Quotes RFQ Number RFQ11488 Project Na…" at bounding box center [858, 475] width 1191 height 863
click at [1437, 36] on span "Save" at bounding box center [1435, 34] width 20 height 11
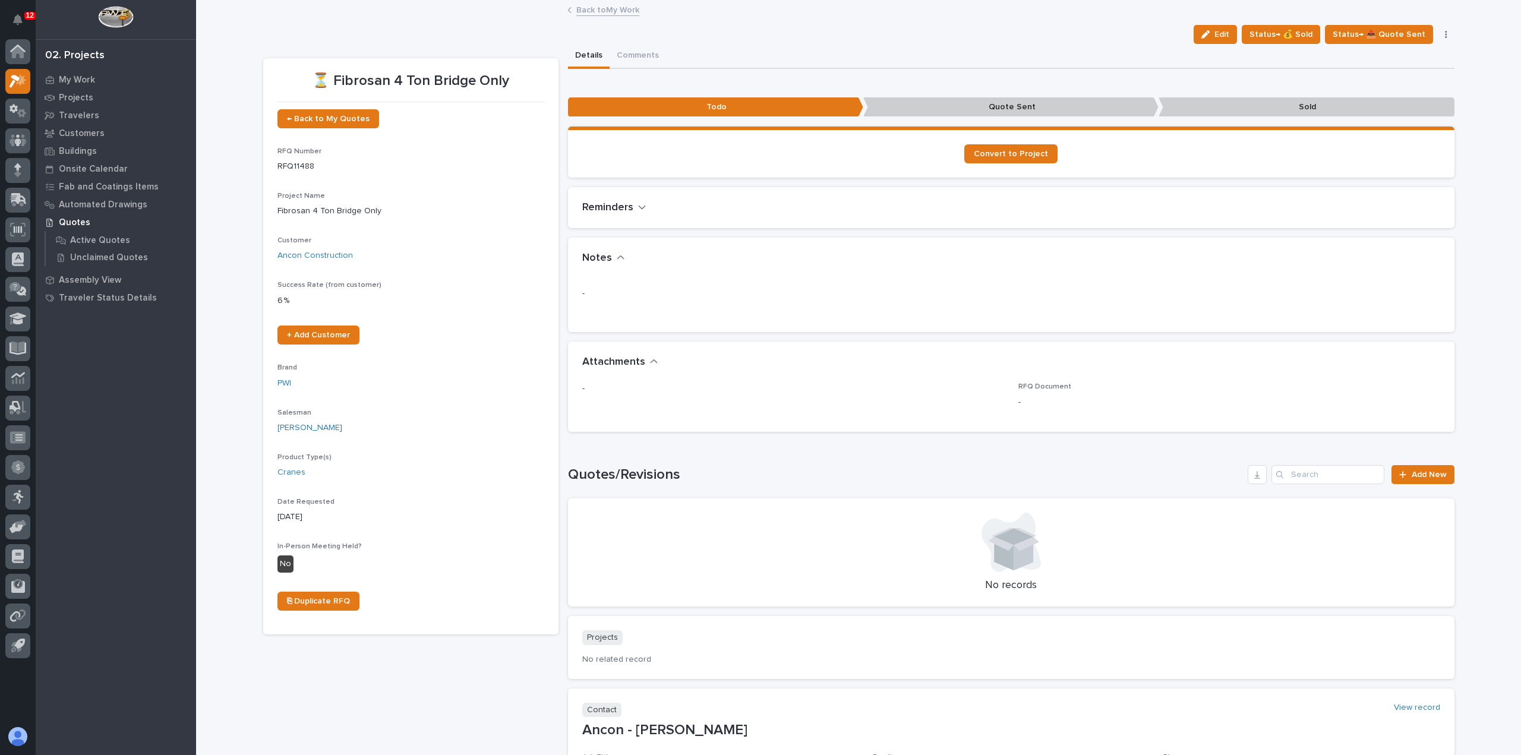
click at [610, 13] on link "Back to My Work" at bounding box center [607, 9] width 63 height 14
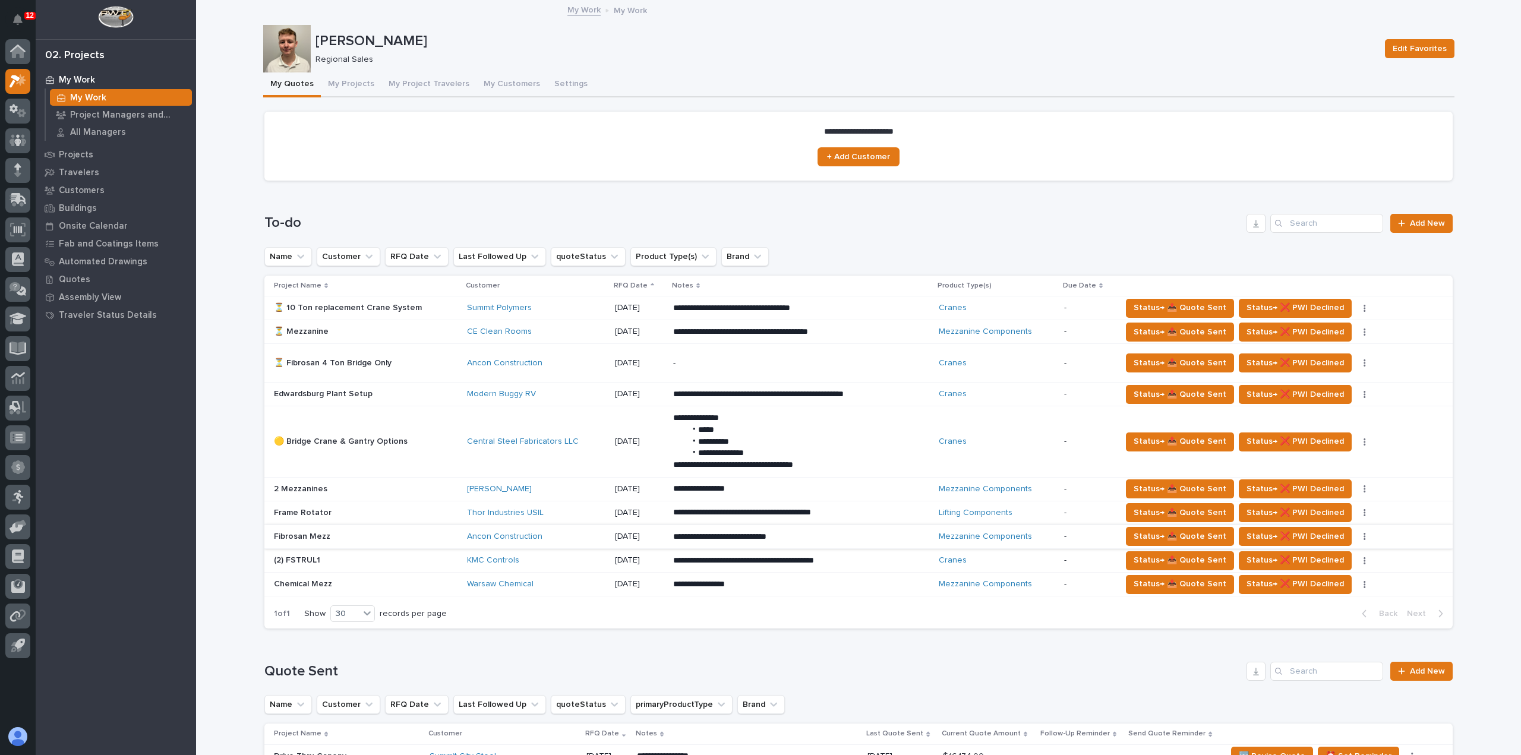
scroll to position [59, 0]
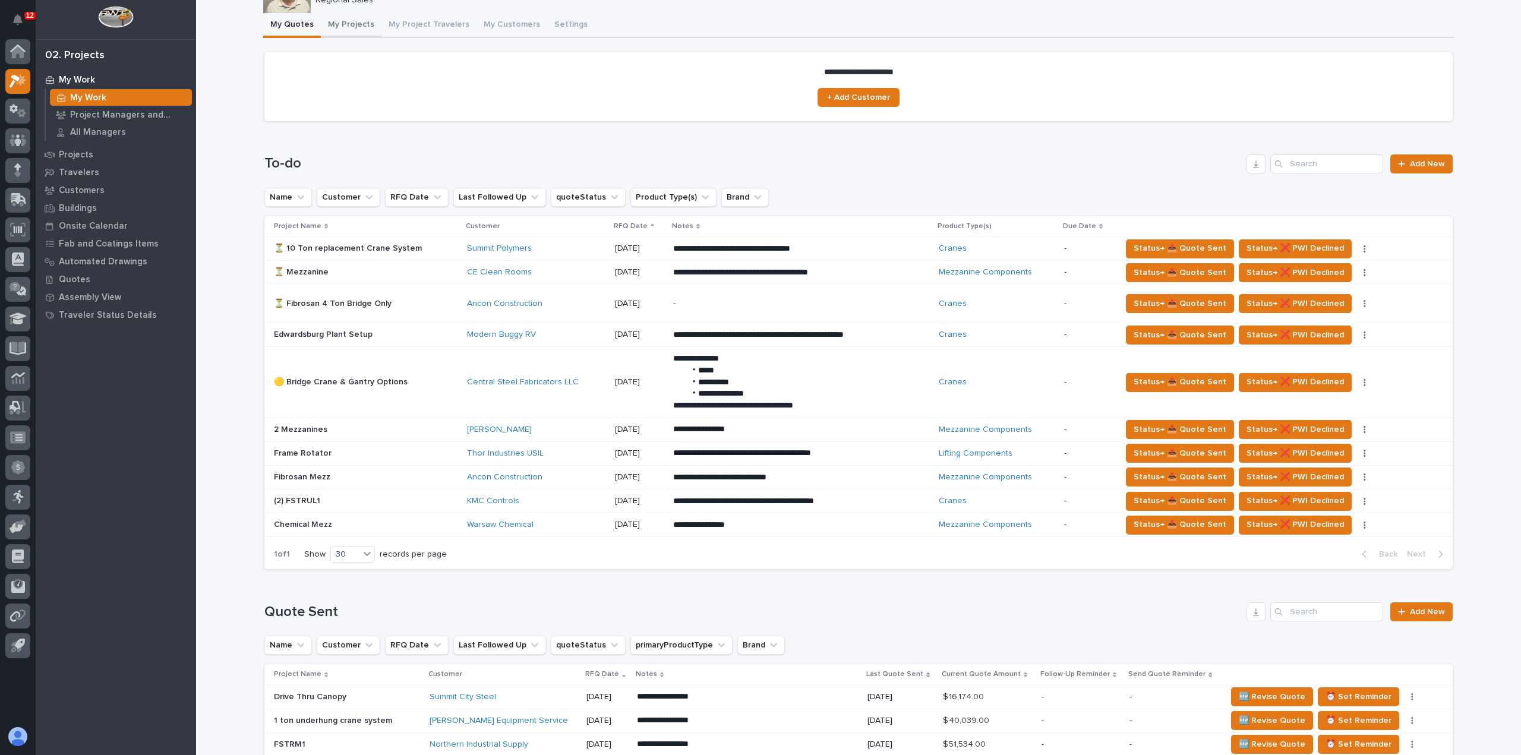
click at [345, 30] on button "My Projects" at bounding box center [351, 25] width 61 height 25
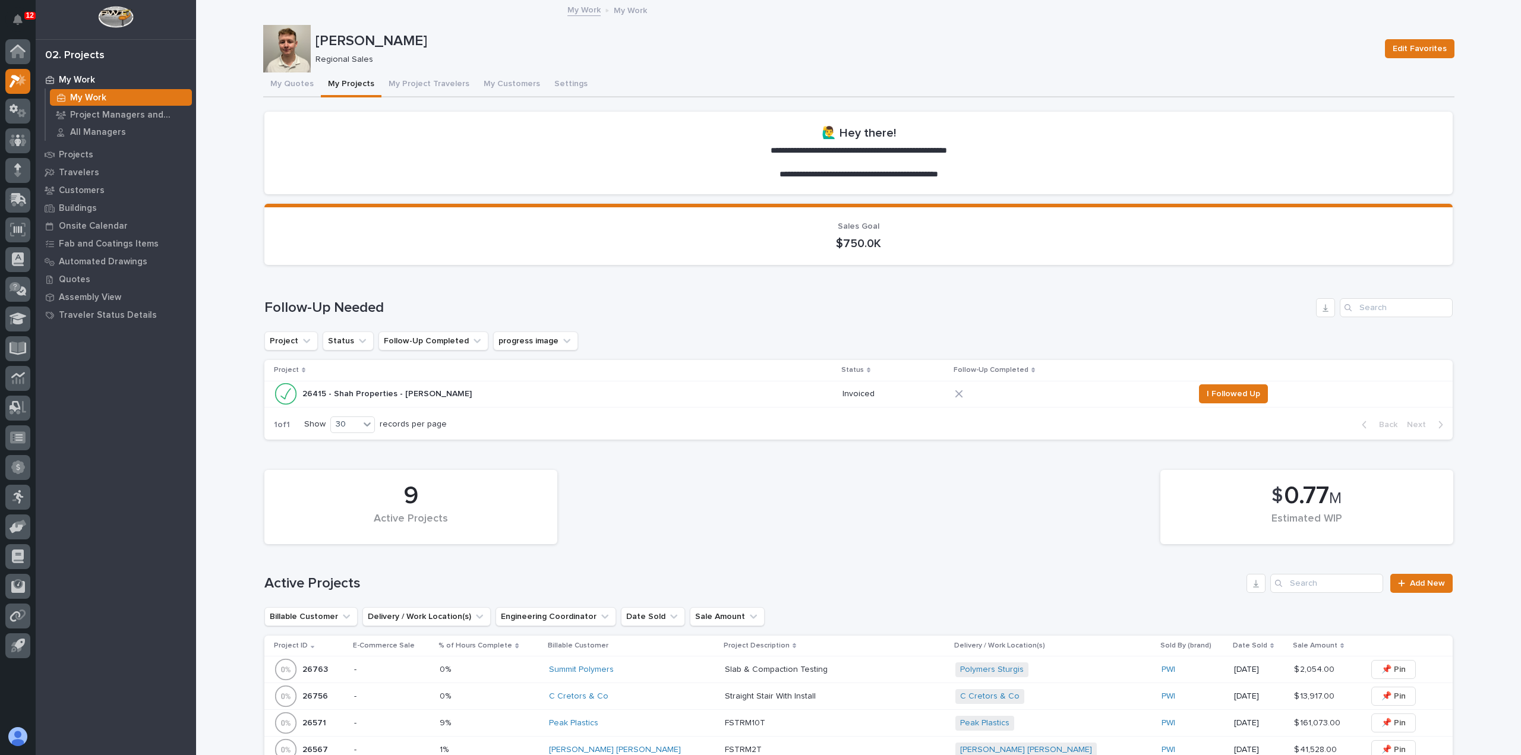
click at [298, 83] on button "My Quotes" at bounding box center [292, 84] width 58 height 25
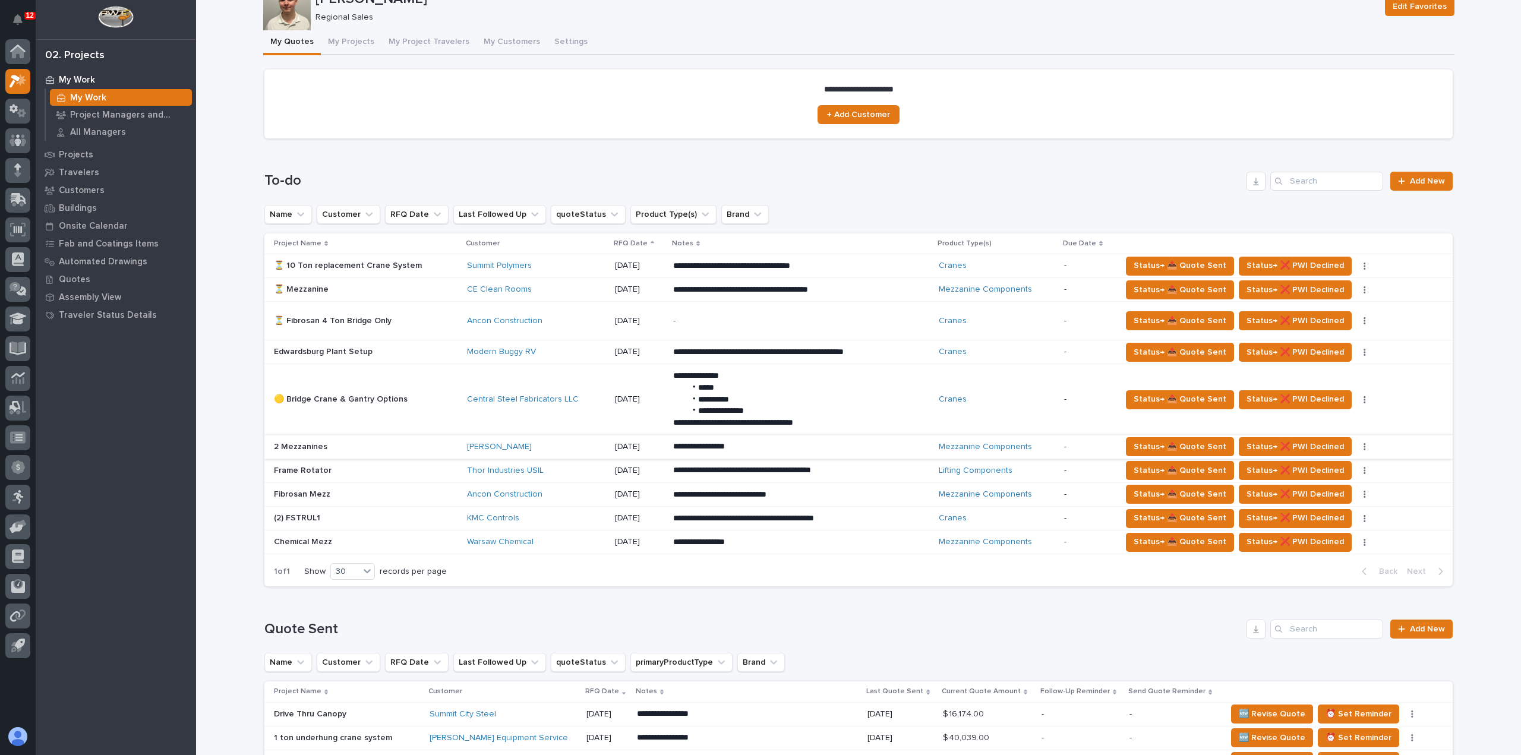
scroll to position [59, 0]
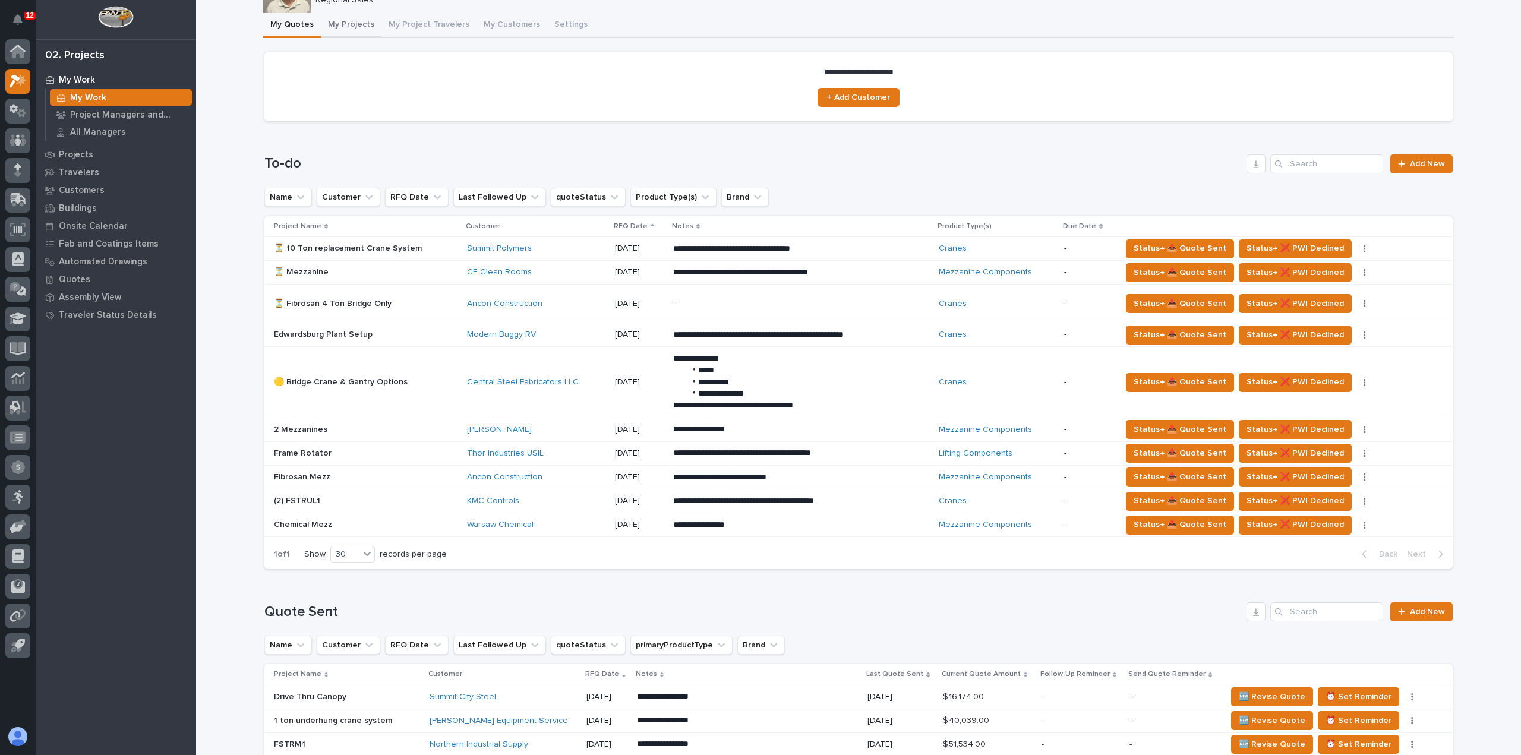
click at [354, 27] on button "My Projects" at bounding box center [351, 25] width 61 height 25
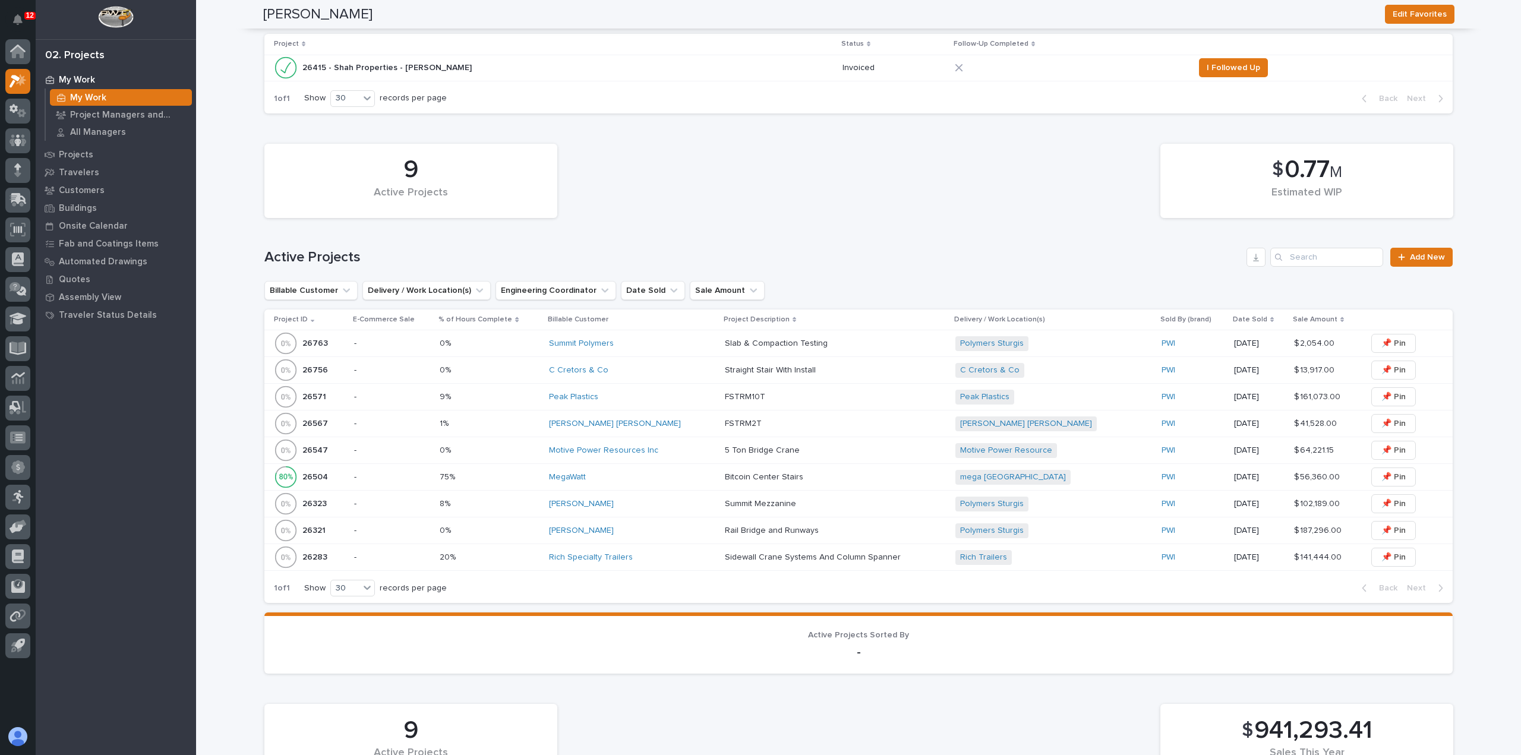
scroll to position [416, 0]
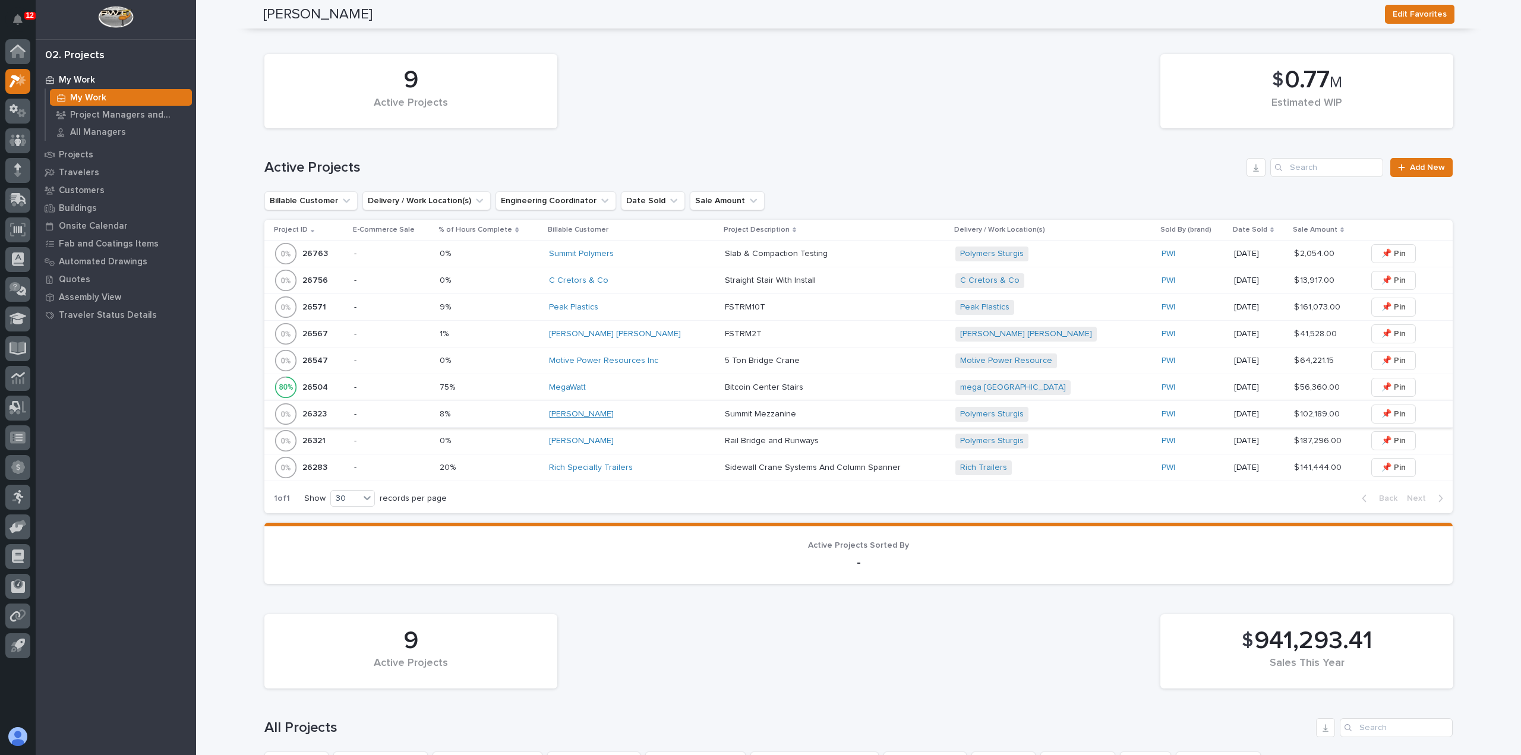
click at [591, 414] on link "[PERSON_NAME]" at bounding box center [581, 414] width 65 height 10
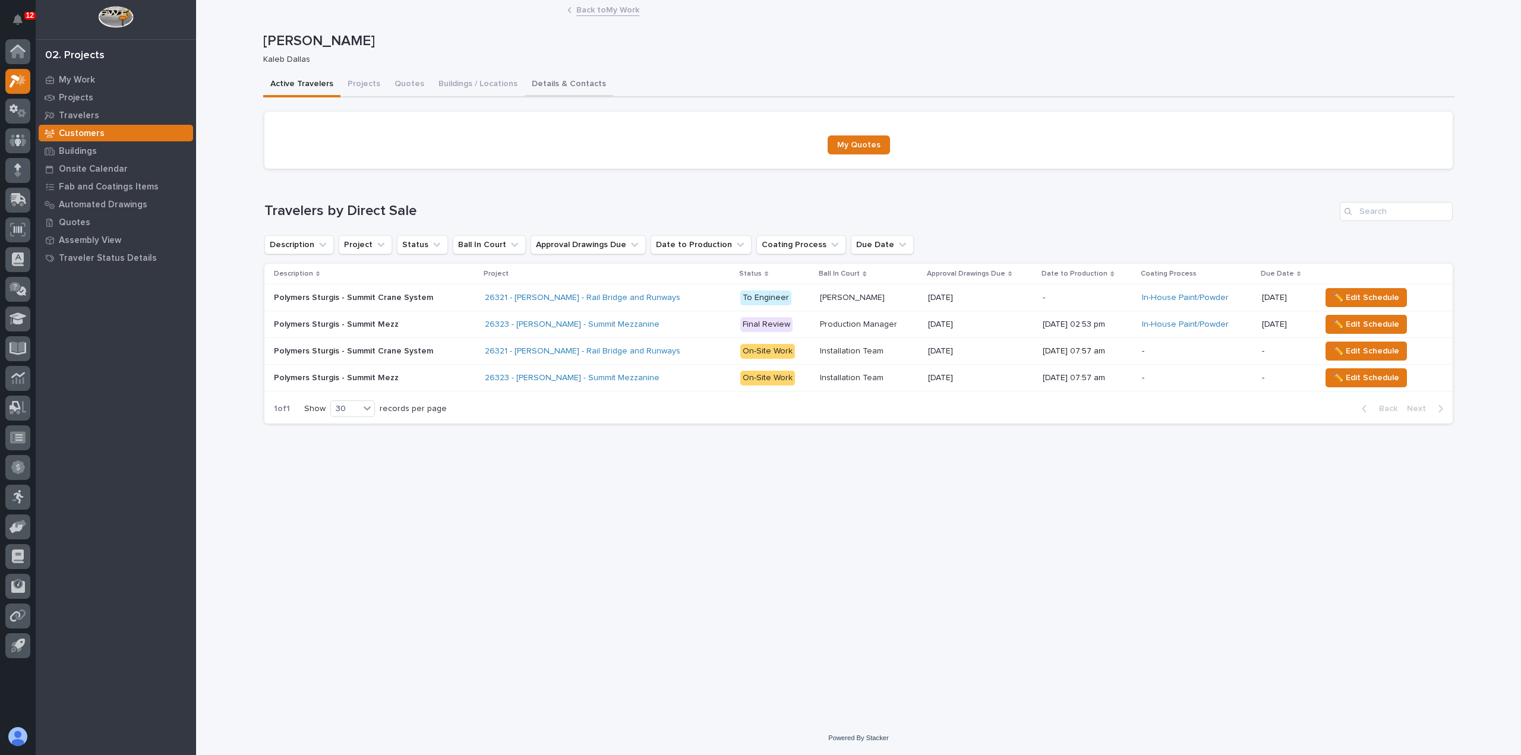
click at [542, 90] on button "Details & Contacts" at bounding box center [569, 84] width 89 height 25
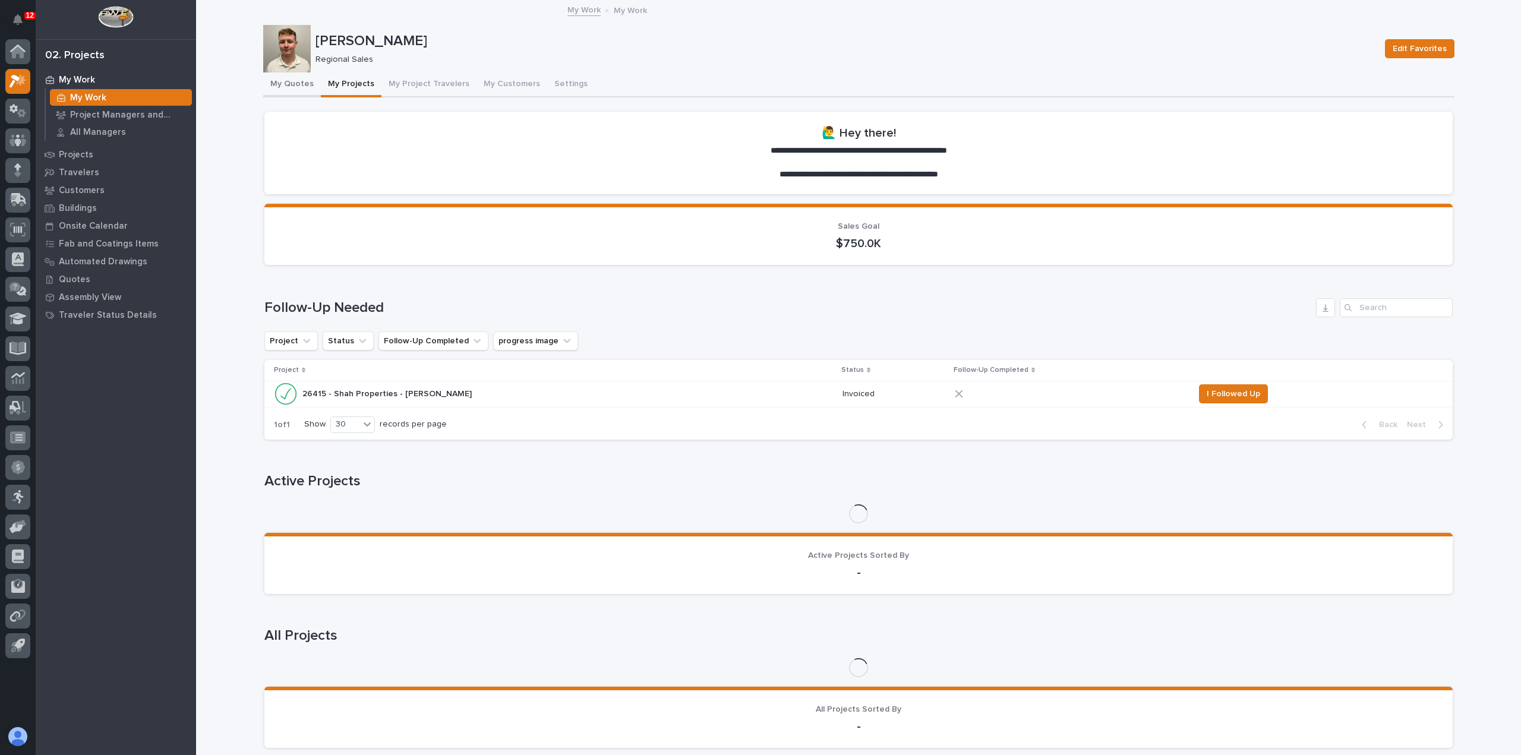
click at [299, 81] on button "My Quotes" at bounding box center [292, 84] width 58 height 25
